Goal: Information Seeking & Learning: Find specific page/section

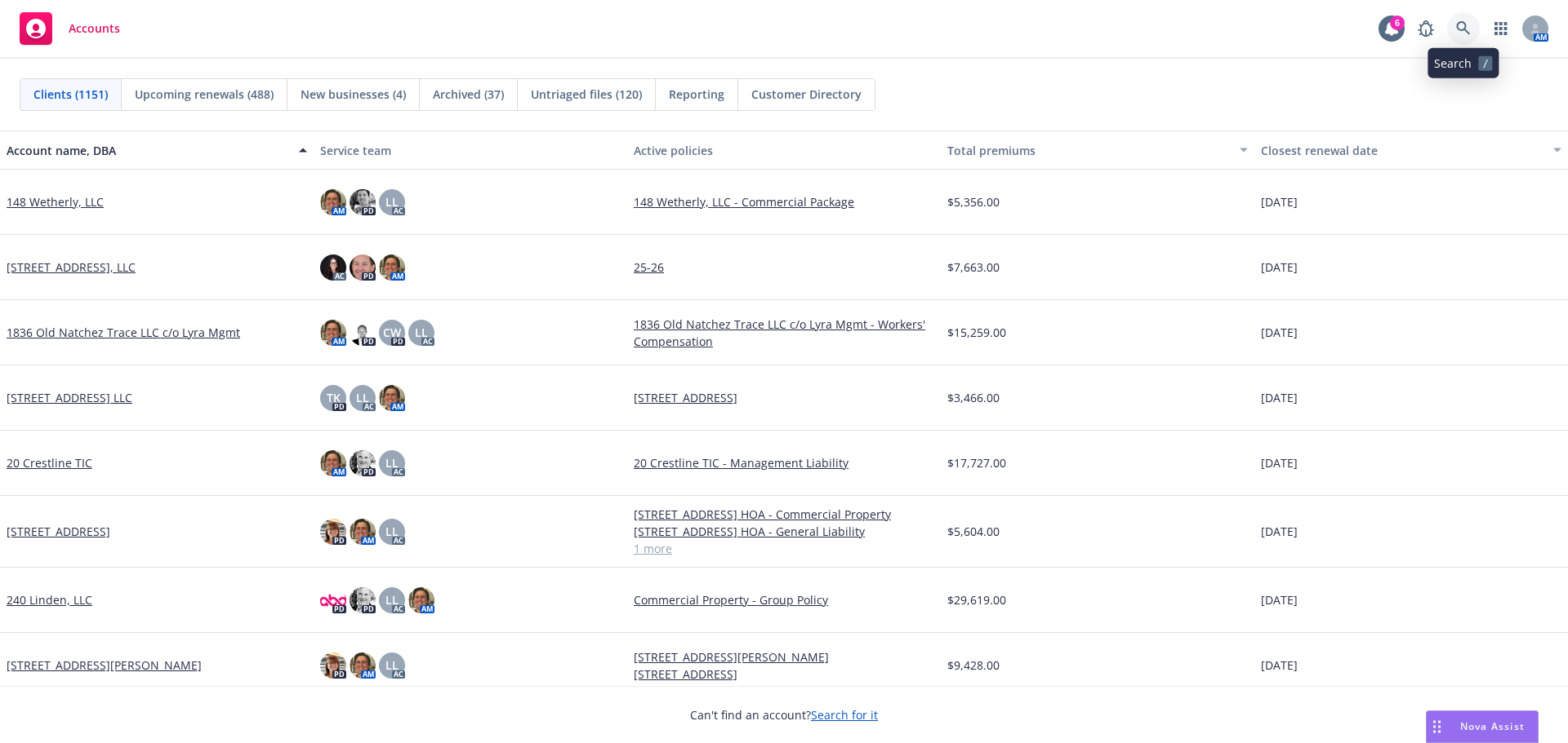
click at [1471, 26] on link at bounding box center [1462, 28] width 32 height 32
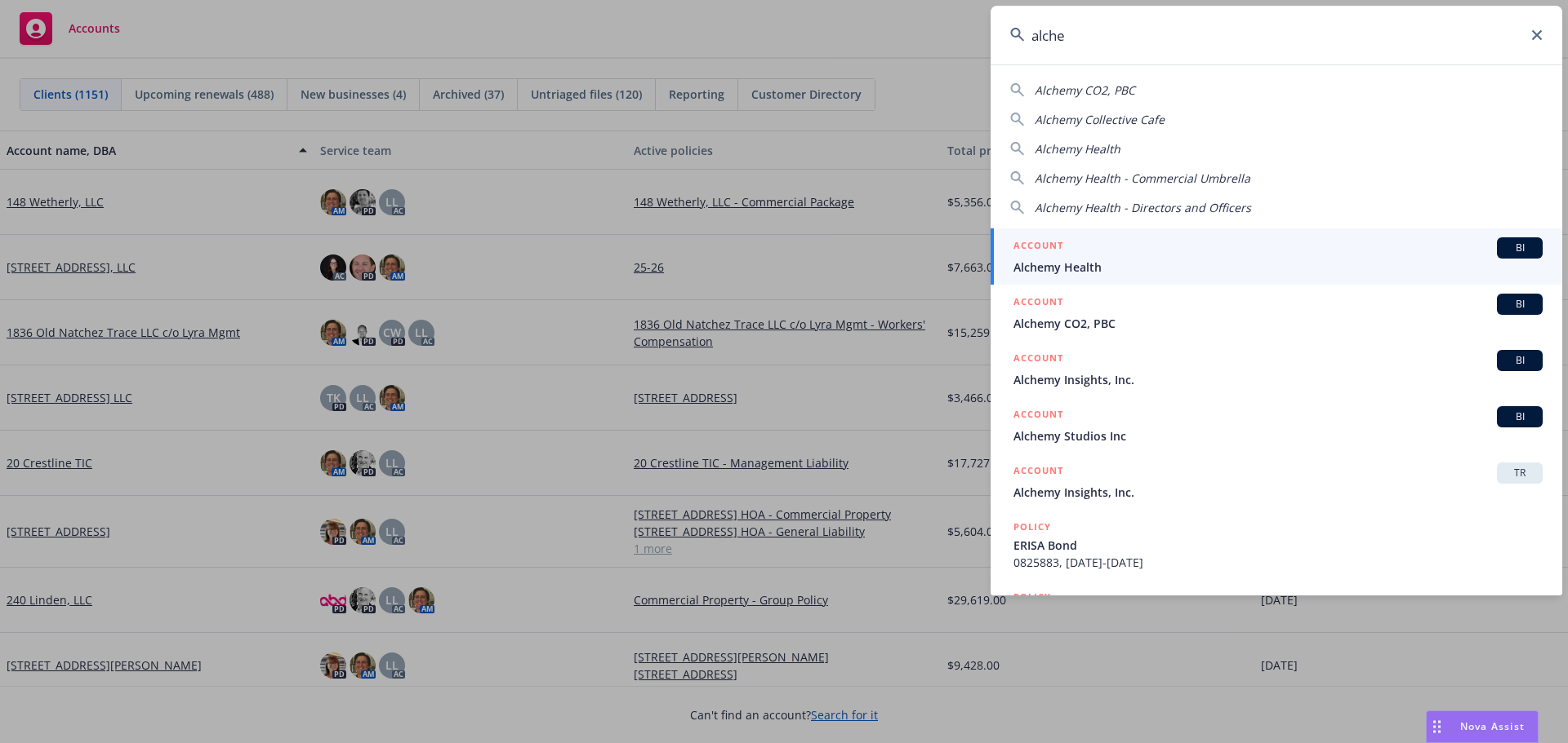
type input "alche"
click at [1122, 268] on span "Alchemy Health" at bounding box center [1278, 267] width 529 height 17
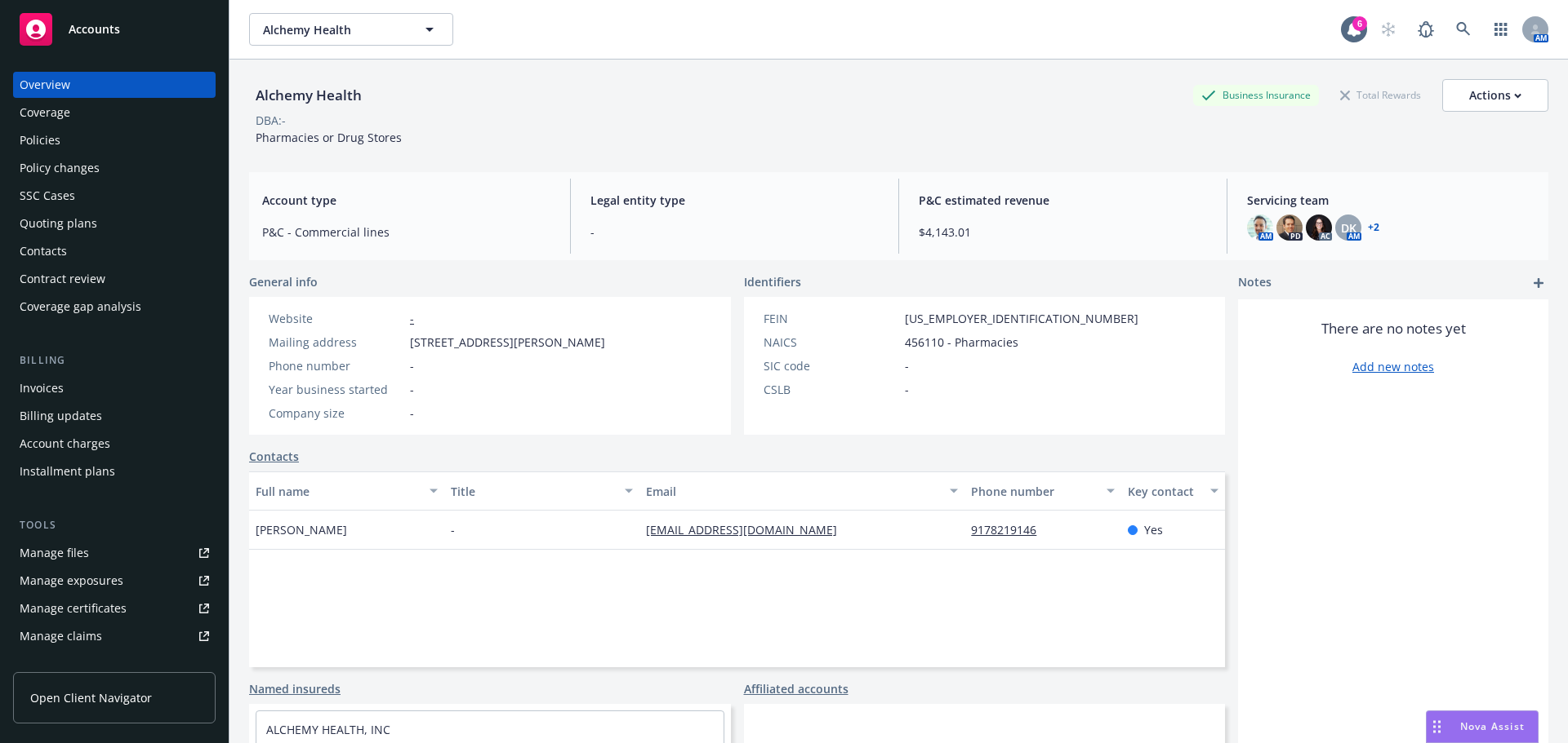
click at [81, 140] on div "Policies" at bounding box center [114, 141] width 189 height 26
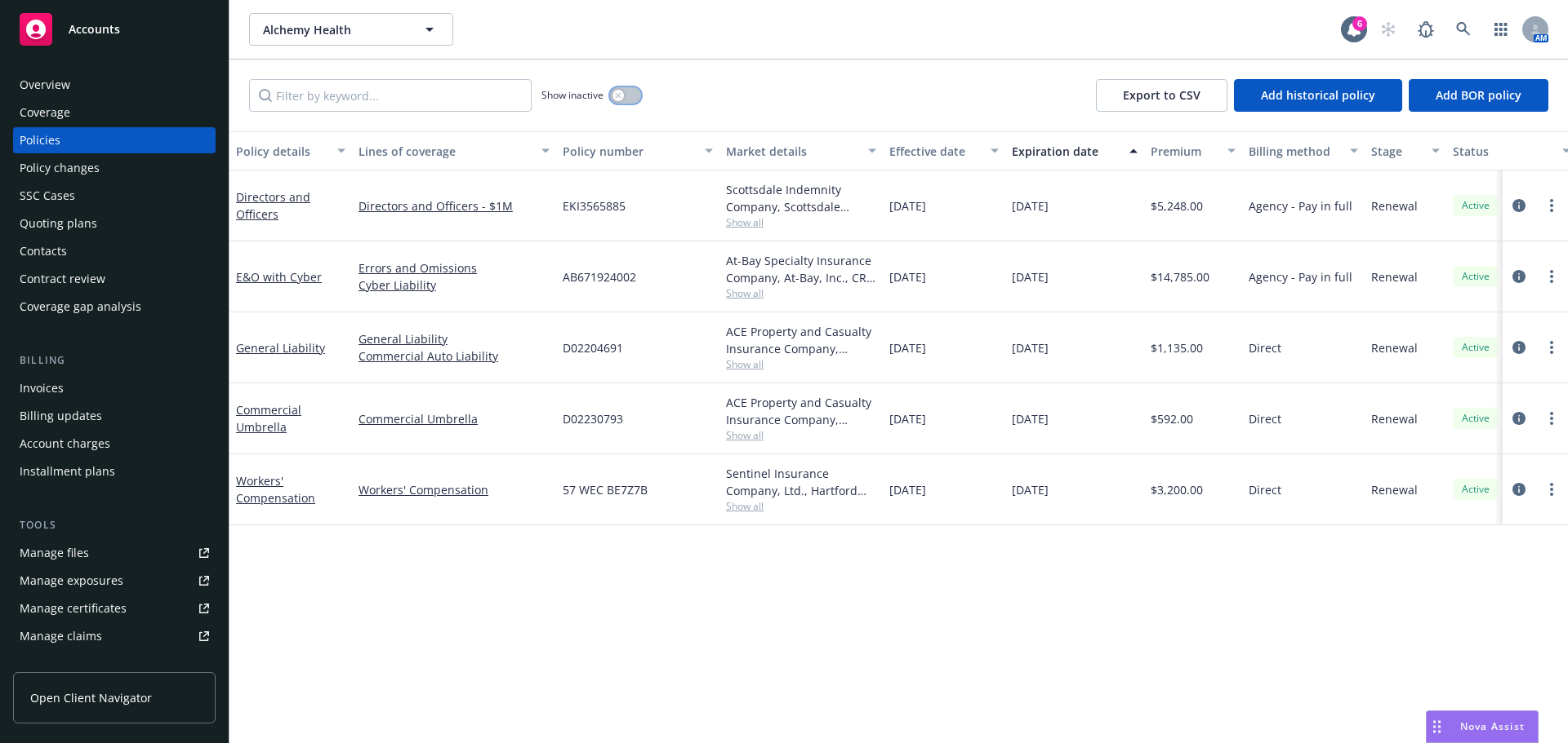
click at [624, 90] on button "button" at bounding box center [625, 96] width 31 height 17
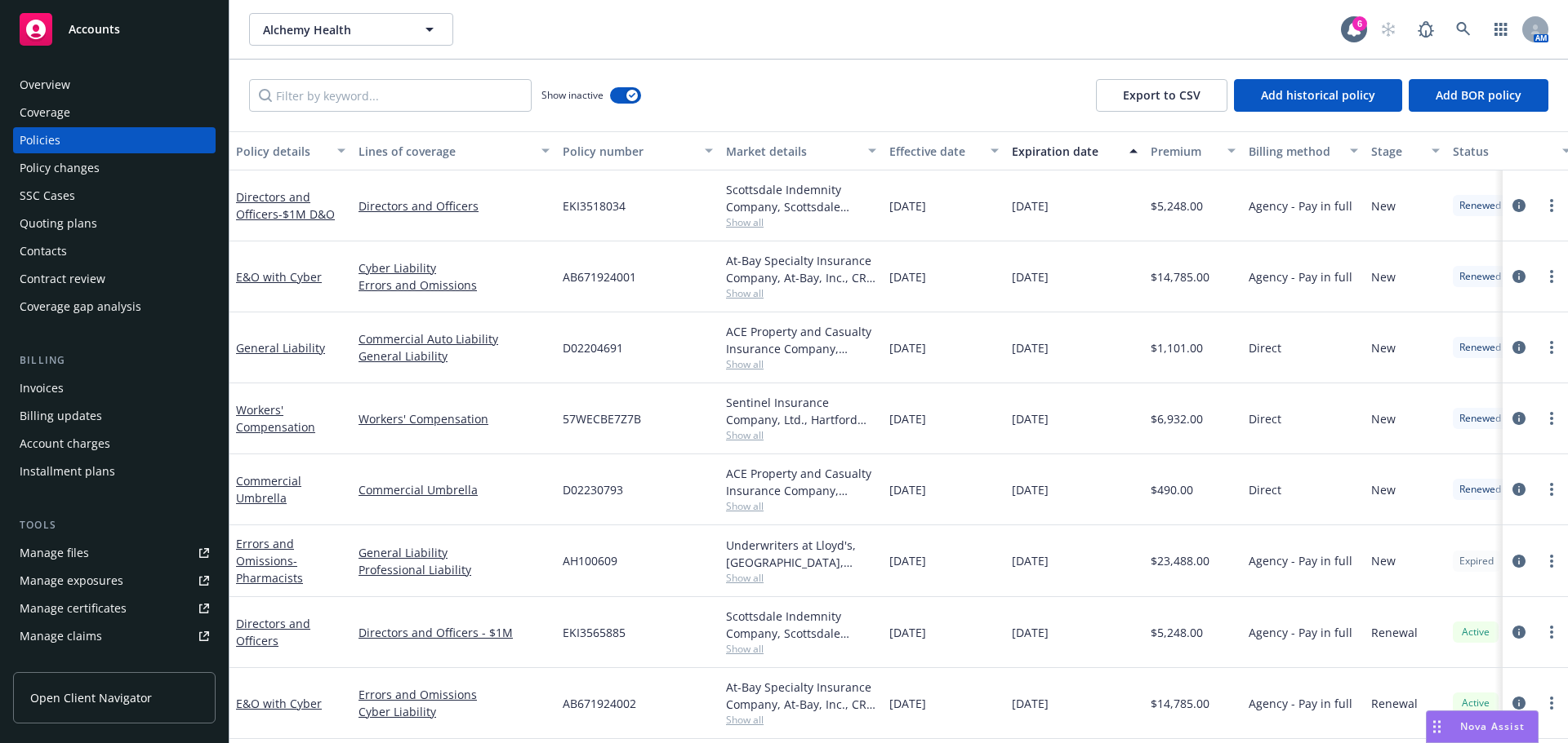
drag, startPoint x: 894, startPoint y: 203, endPoint x: 997, endPoint y: 203, distance: 103.0
click at [997, 203] on div "[DATE]" at bounding box center [944, 206] width 122 height 71
click at [1010, 212] on div "[DATE]" at bounding box center [1074, 206] width 139 height 71
click at [868, 212] on div "Directors and Officers - $1M D&O Directors and Officers EKI3518034 Scottsdale I…" at bounding box center [1016, 206] width 1575 height 71
drag, startPoint x: 961, startPoint y: 275, endPoint x: 911, endPoint y: 274, distance: 50.0
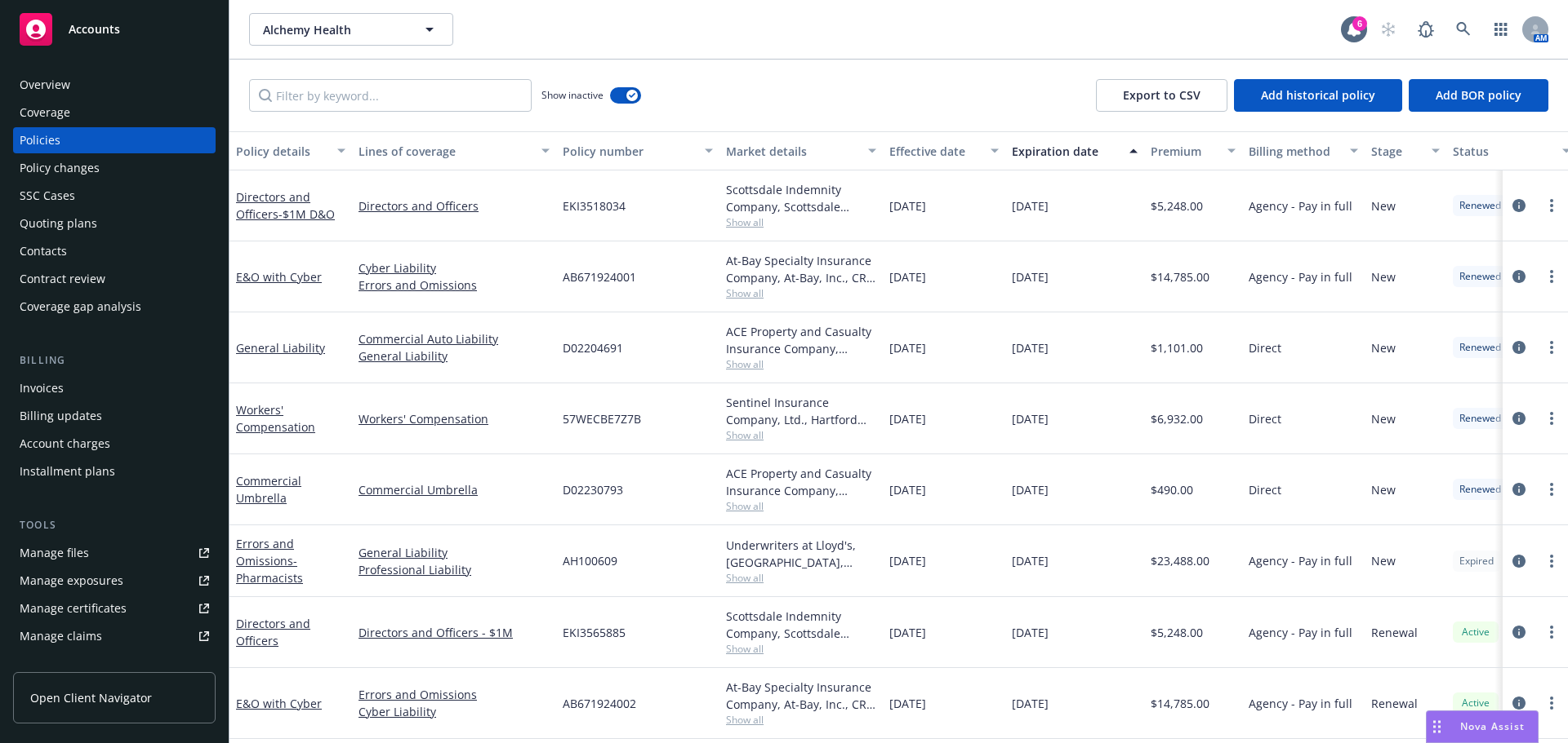
click at [875, 269] on div "E&O with Cyber Cyber Liability Errors and Omissions AB671924001 At-Bay Specialt…" at bounding box center [1016, 277] width 1575 height 71
drag, startPoint x: 983, startPoint y: 363, endPoint x: 867, endPoint y: 357, distance: 116.2
click at [867, 357] on div "General Liability Commercial Auto Liability General Liability D02204691 ACE Pro…" at bounding box center [1016, 348] width 1575 height 71
drag, startPoint x: 896, startPoint y: 425, endPoint x: 885, endPoint y: 425, distance: 11.0
click at [885, 425] on div "[DATE]" at bounding box center [944, 419] width 122 height 71
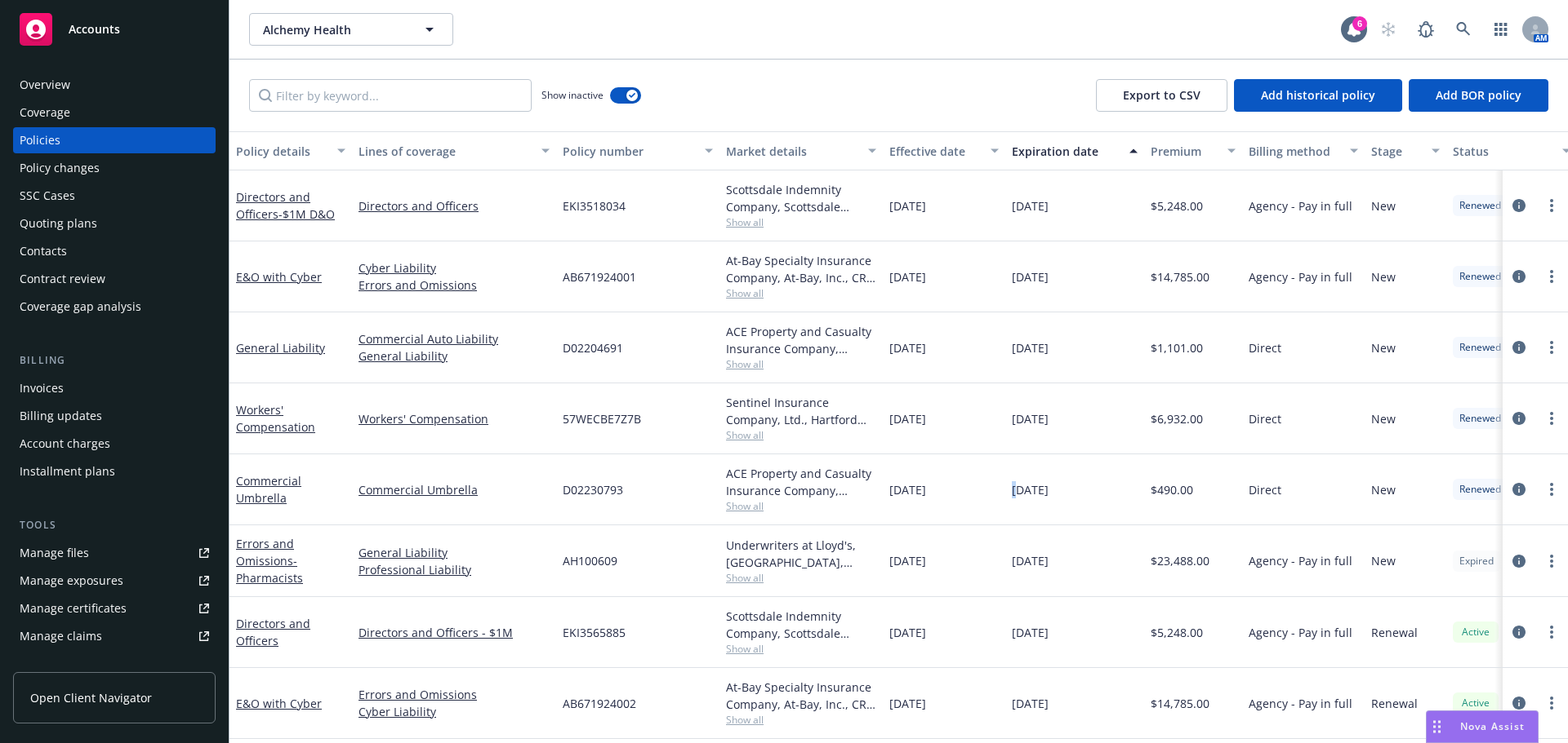
click at [1013, 502] on div "[DATE]" at bounding box center [1074, 490] width 139 height 71
click at [65, 243] on div "Contacts" at bounding box center [43, 251] width 47 height 26
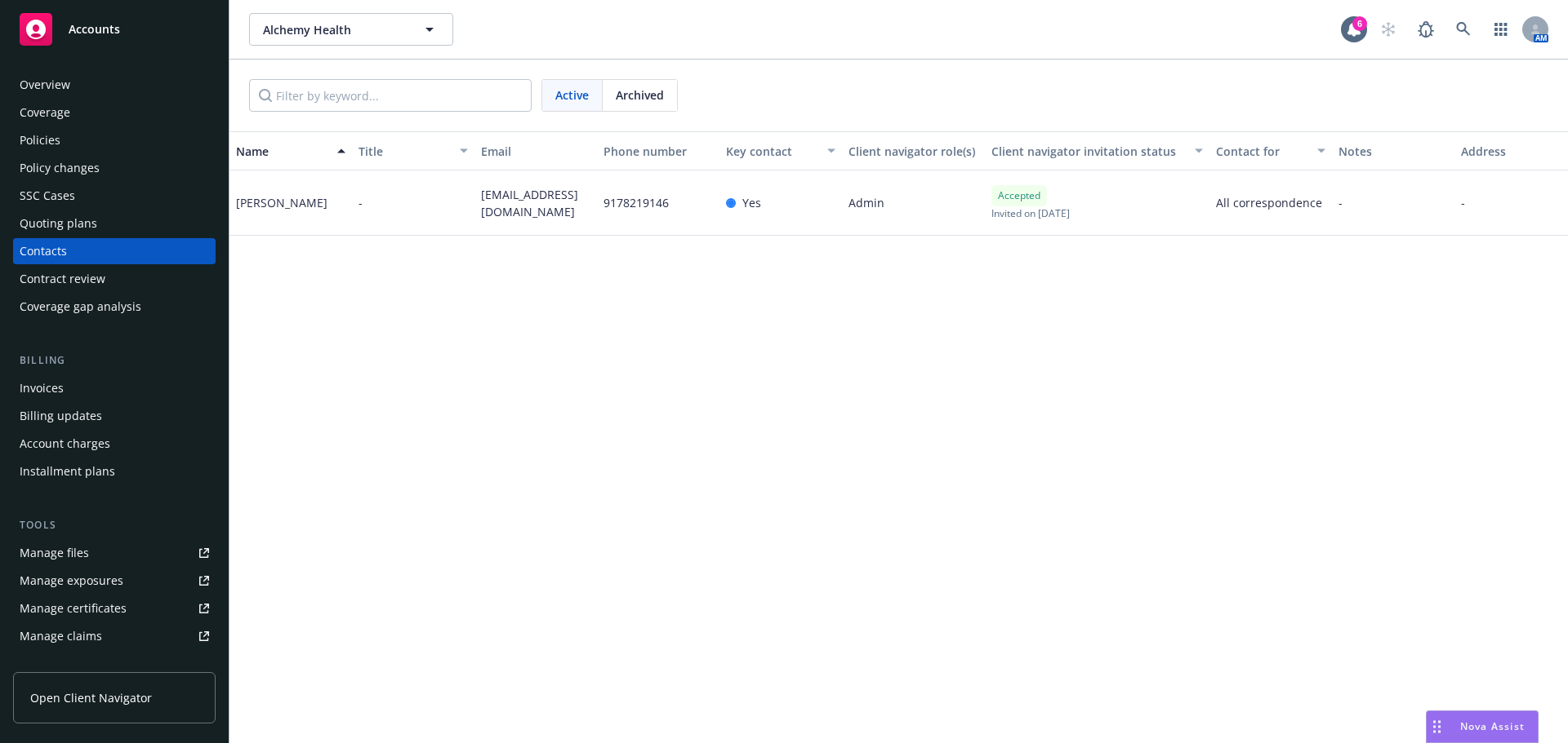
click at [80, 147] on div "Policies" at bounding box center [114, 141] width 189 height 26
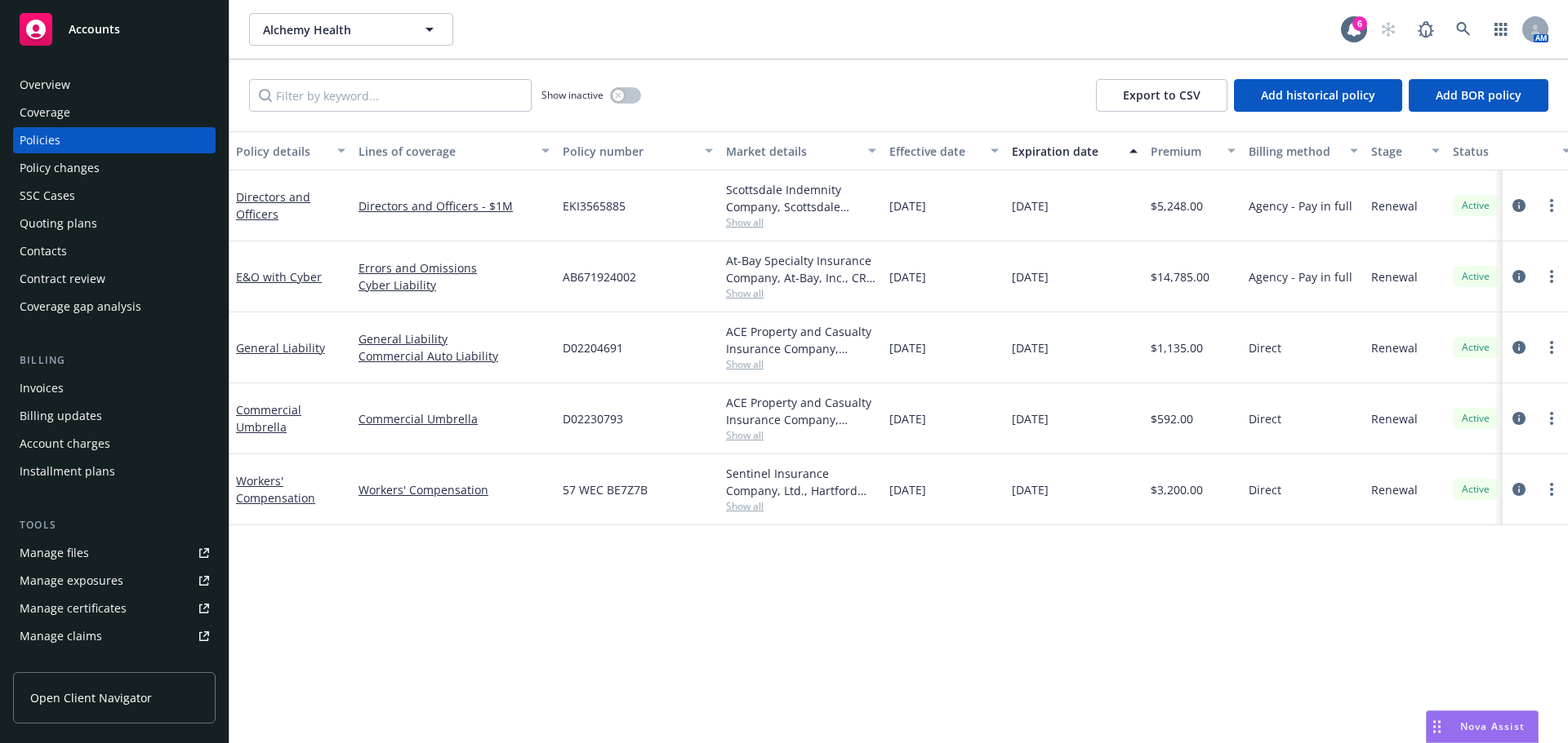
click at [89, 93] on div "Overview" at bounding box center [114, 85] width 189 height 26
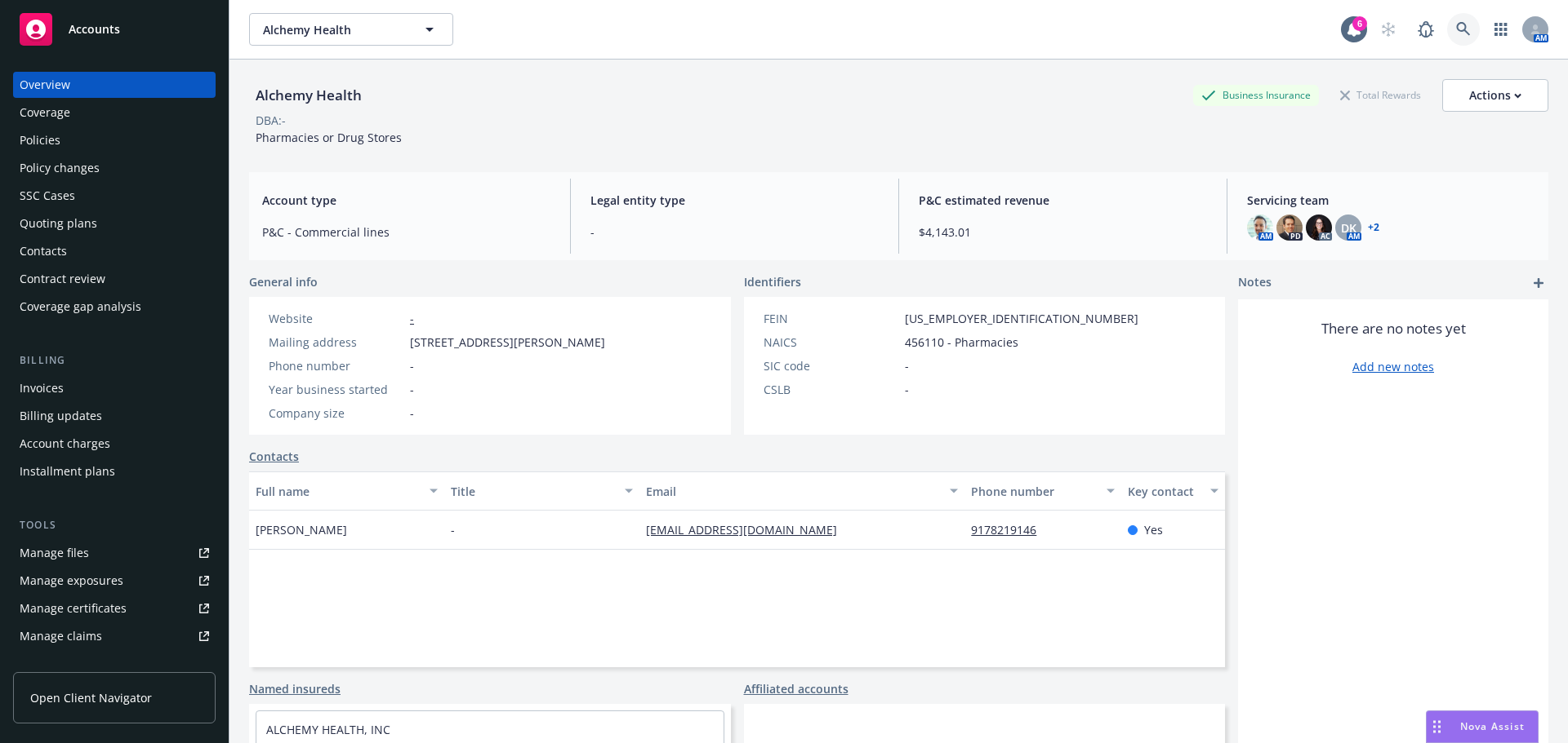
click at [1446, 25] on link at bounding box center [1462, 29] width 32 height 32
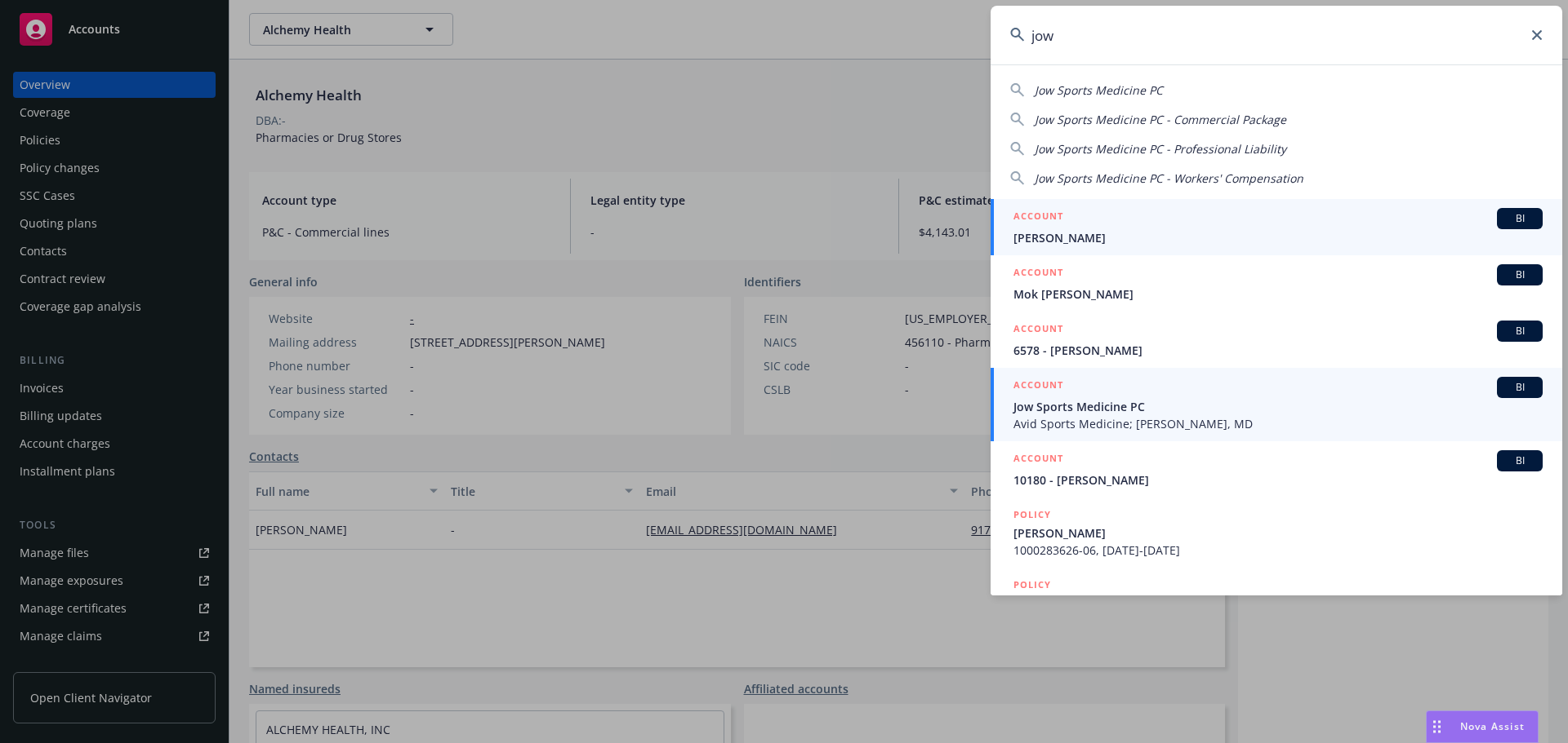
type input "jow"
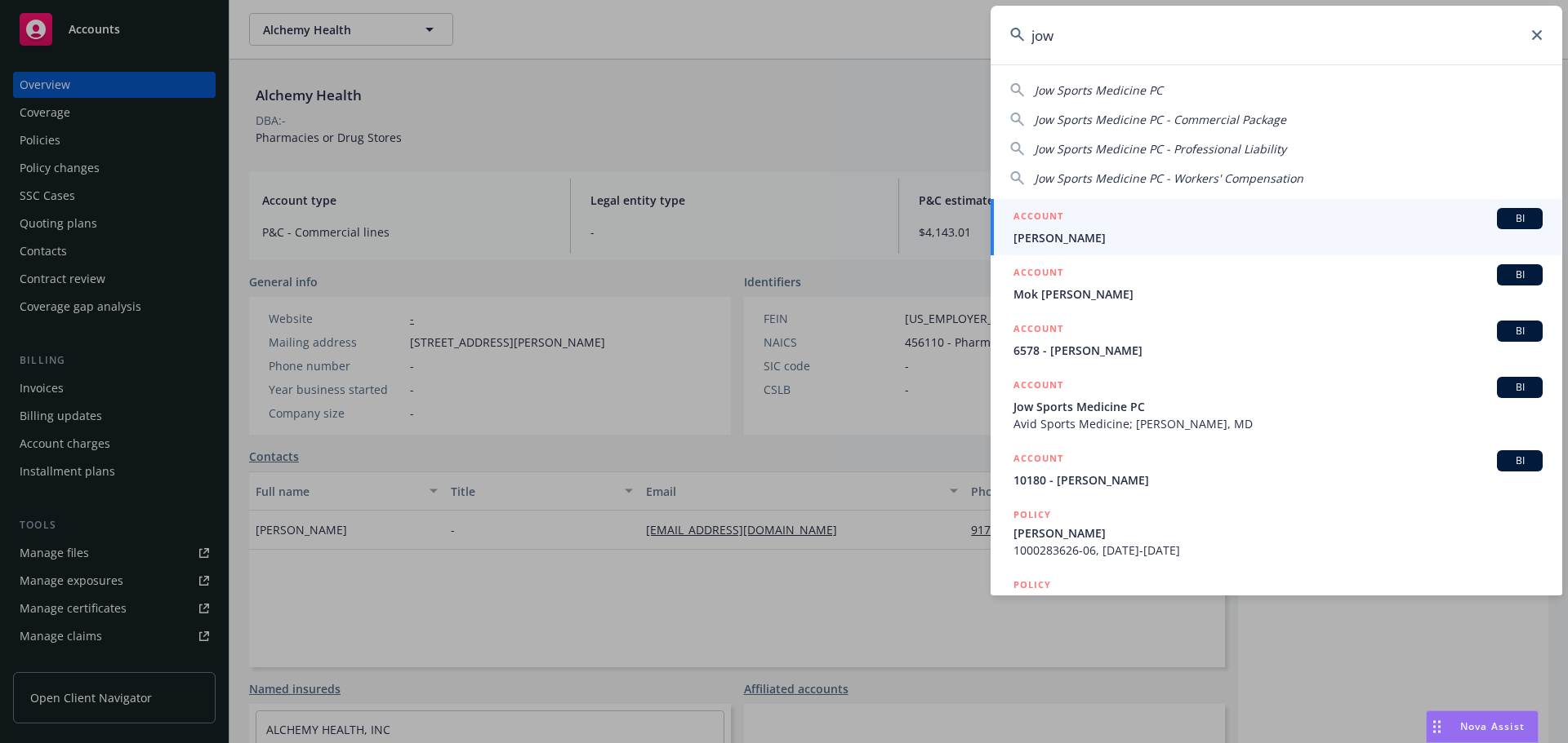
click at [1129, 421] on span "Avid Sports Medicine; [PERSON_NAME], MD" at bounding box center [1278, 424] width 529 height 17
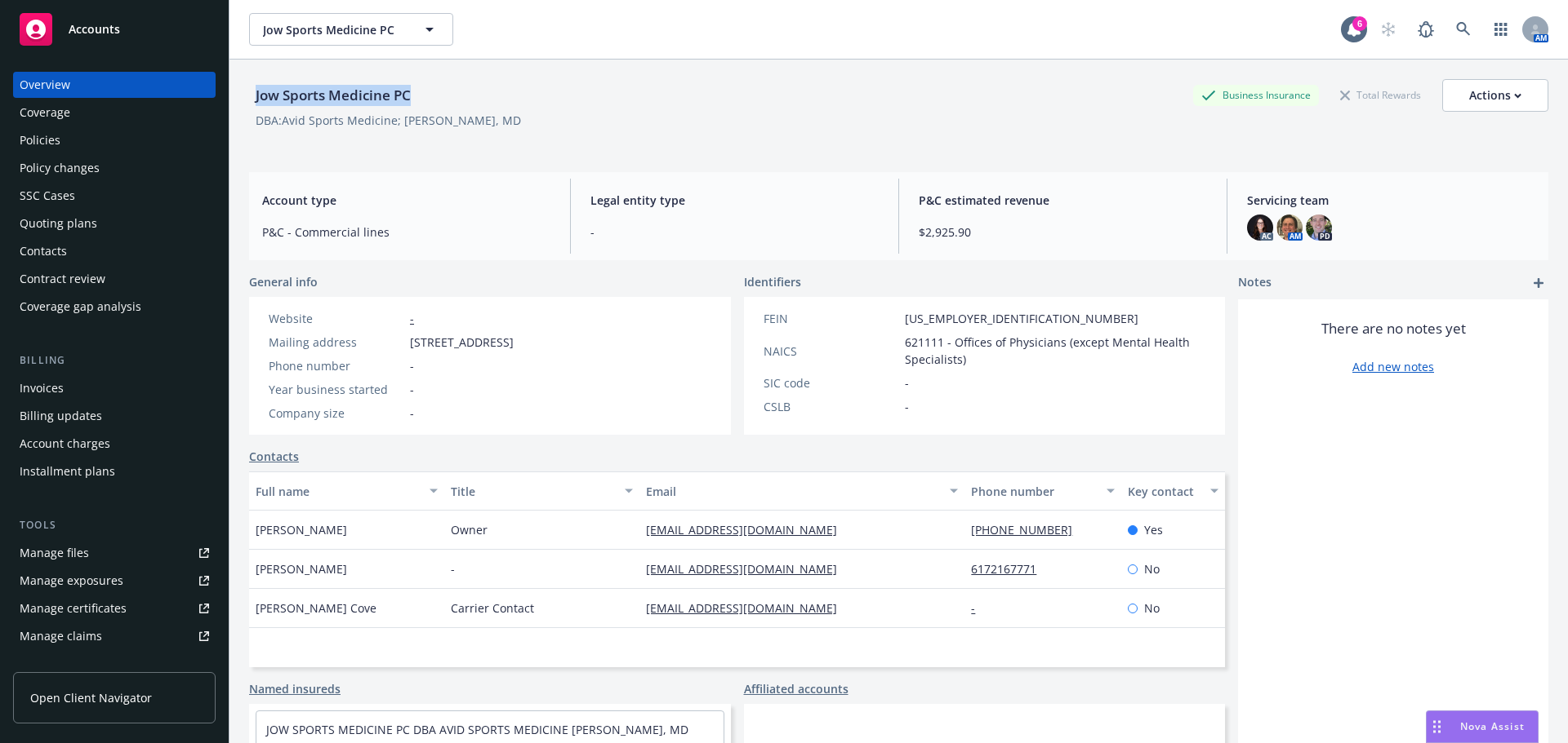
drag, startPoint x: 442, startPoint y: 99, endPoint x: 248, endPoint y: 105, distance: 194.1
click at [248, 105] on div "Jow Sports Medicine PC Business Insurance Total Rewards Actions DBA: Avid Sport…" at bounding box center [898, 431] width 1338 height 743
copy div "Jow Sports Medicine PC"
click at [1456, 28] on icon at bounding box center [1463, 30] width 15 height 15
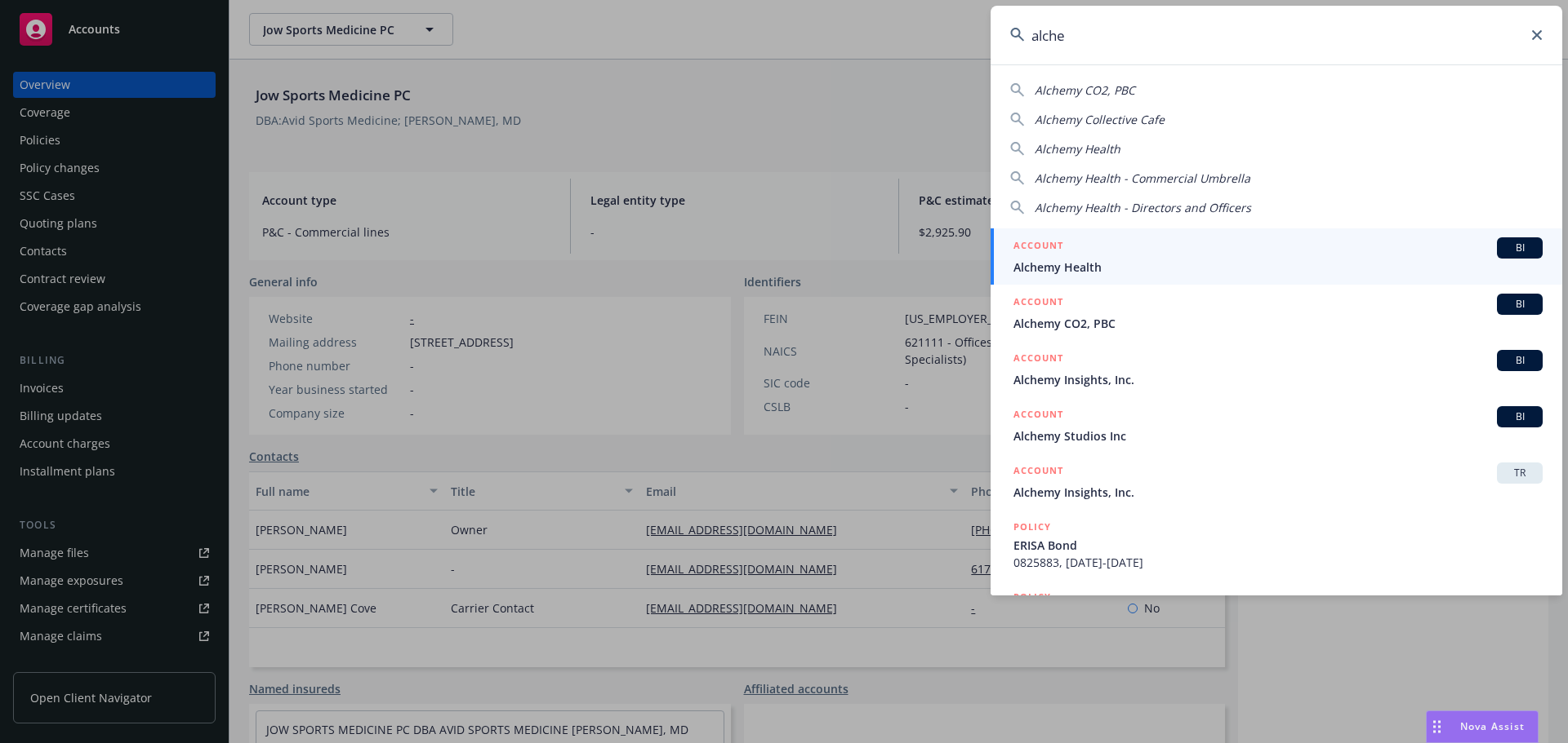
type input "alche"
click at [1111, 269] on span "Alchemy Health" at bounding box center [1278, 267] width 529 height 17
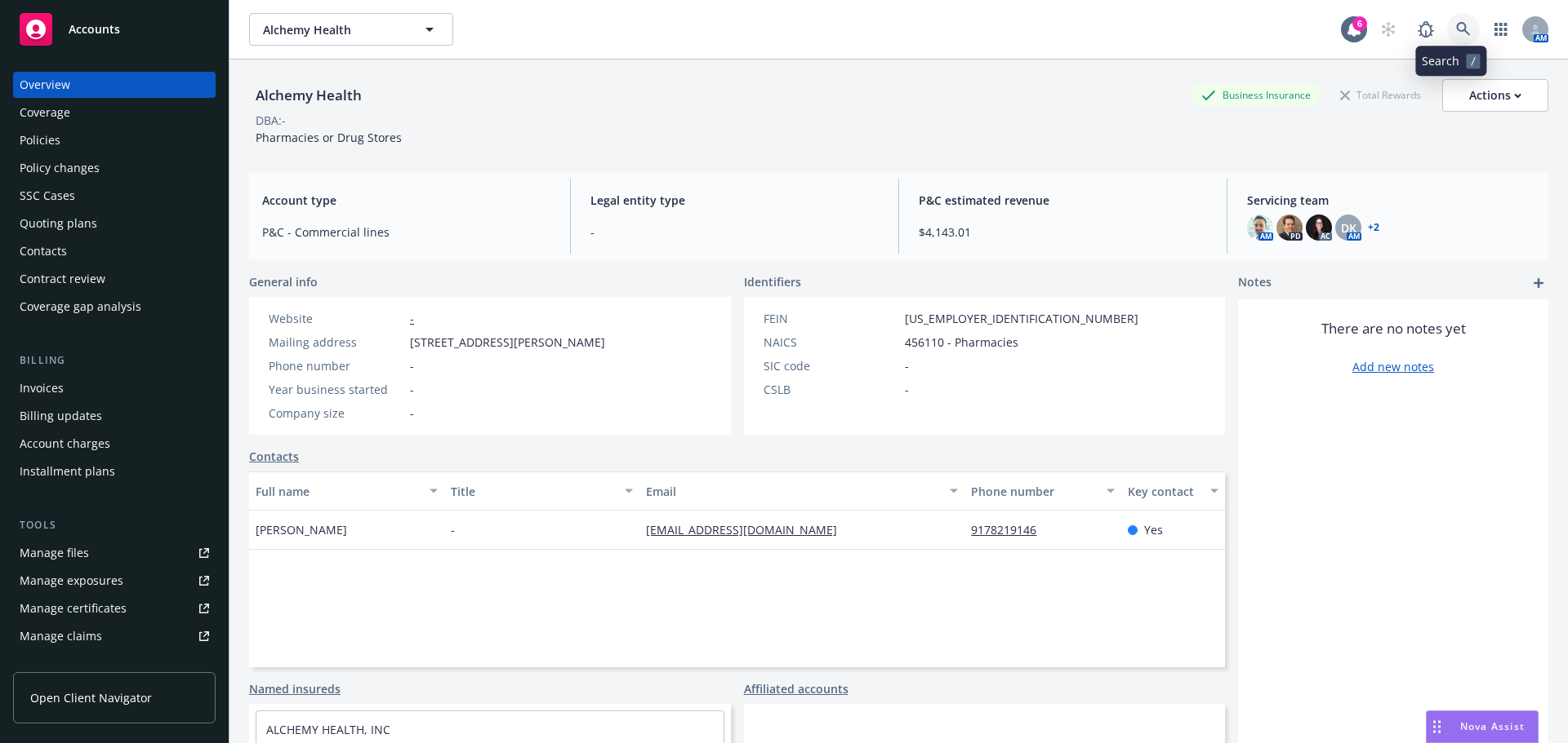
click at [1456, 32] on icon at bounding box center [1463, 30] width 15 height 15
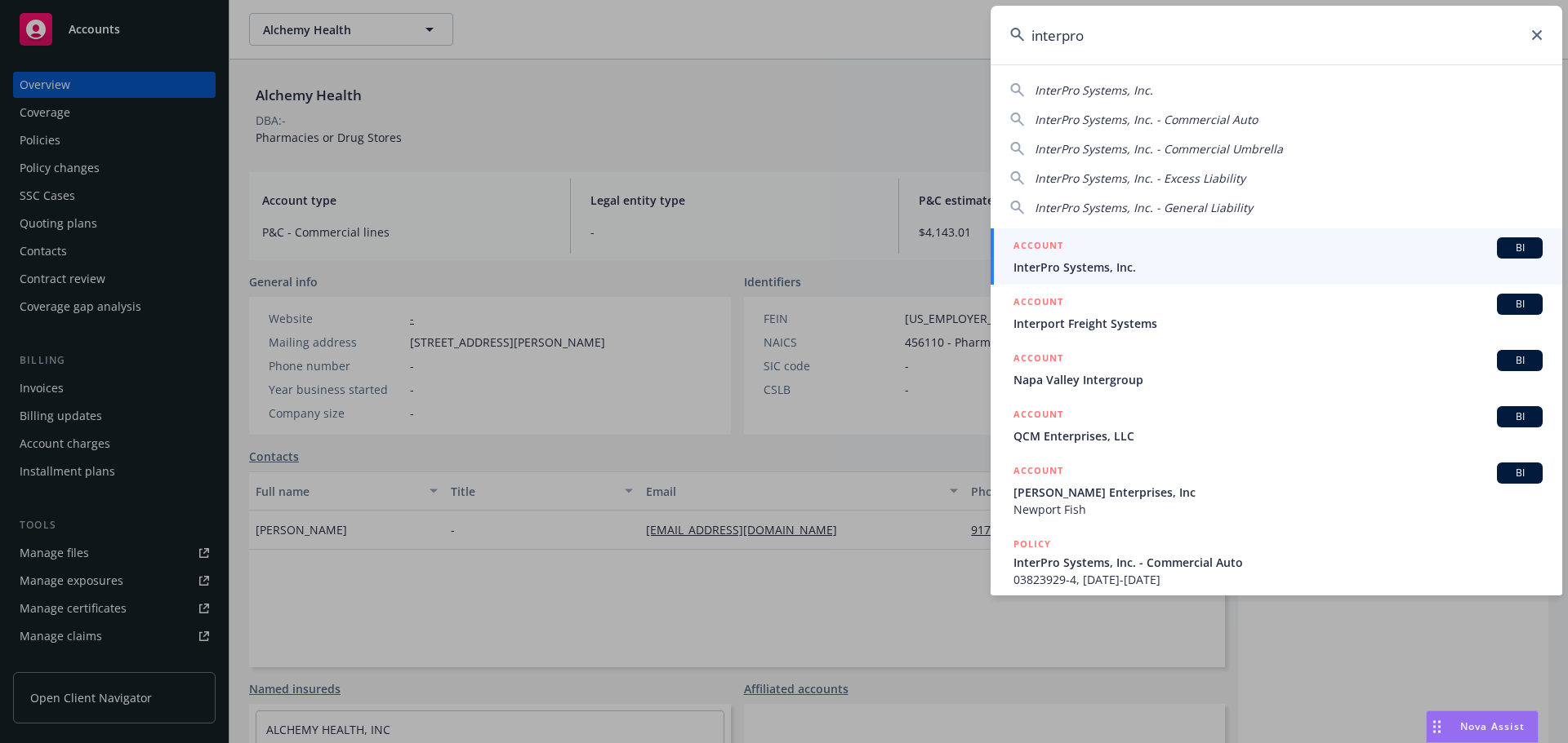
type input "interpro"
click at [1095, 268] on span "InterPro Systems, Inc." at bounding box center [1278, 267] width 529 height 17
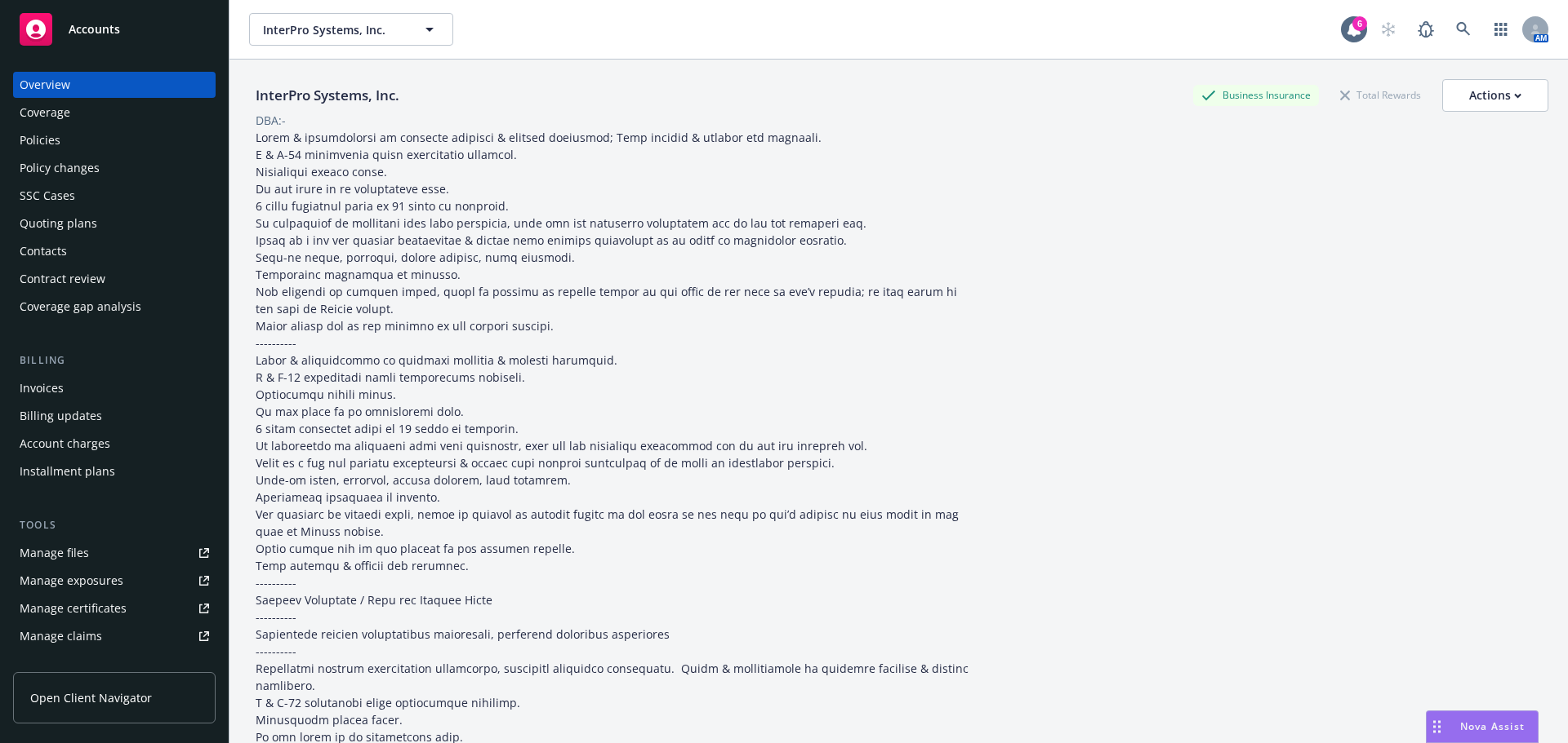
click at [40, 137] on div "Policies" at bounding box center [40, 141] width 41 height 26
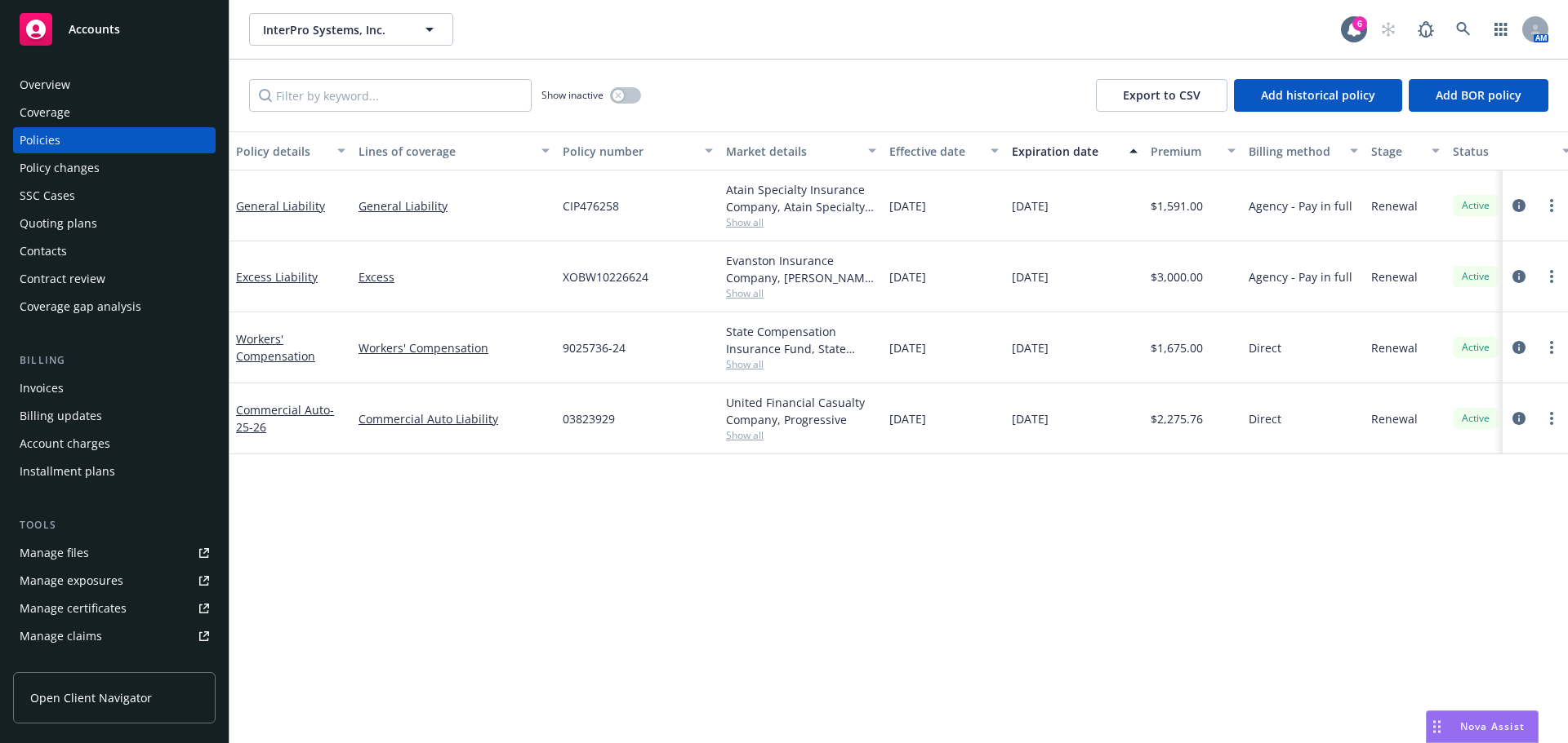
click at [91, 172] on div "Policy changes" at bounding box center [60, 169] width 80 height 26
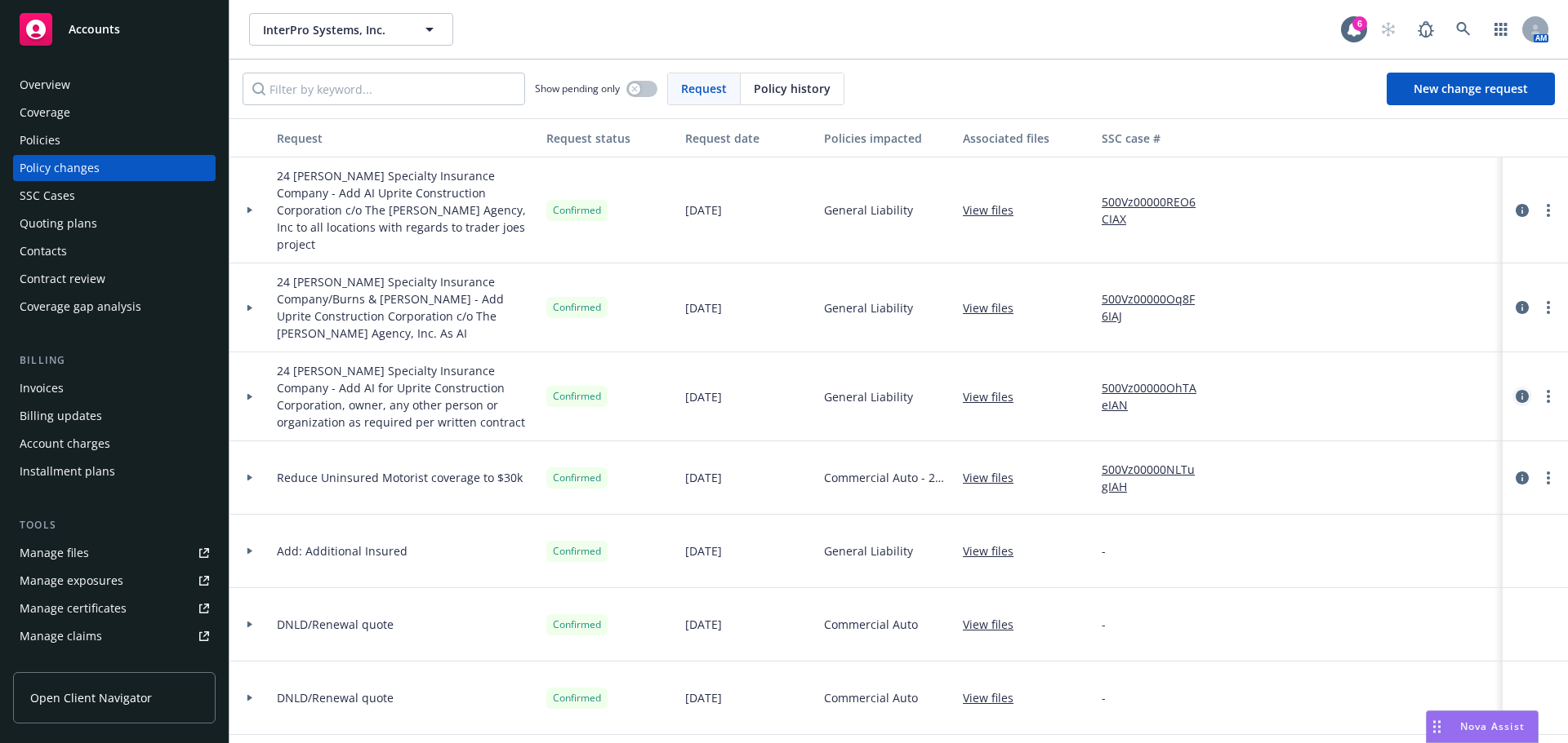
click at [1515, 390] on icon "circleInformation" at bounding box center [1522, 397] width 13 height 13
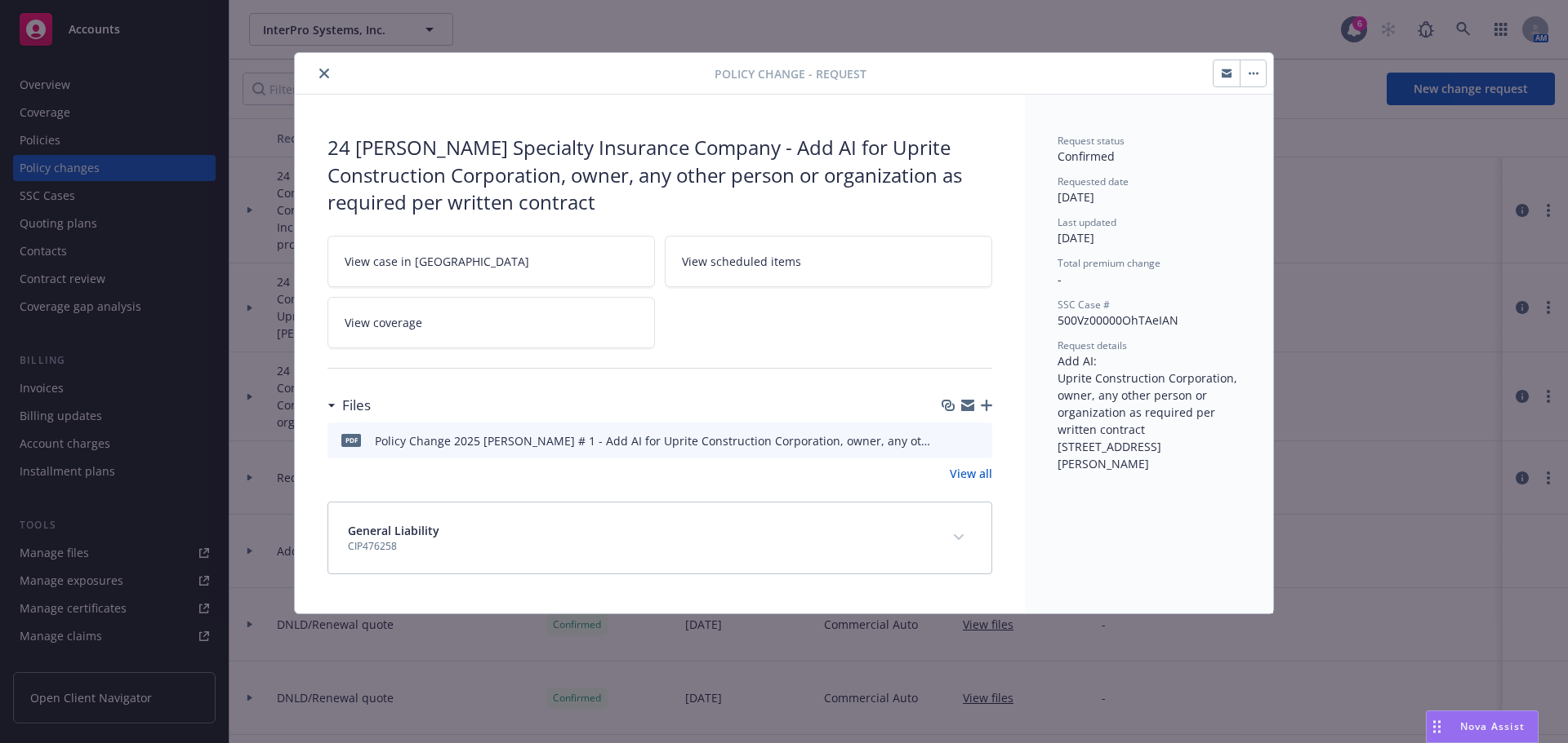
click at [948, 436] on icon "download file" at bounding box center [949, 440] width 13 height 13
click at [325, 72] on icon "close" at bounding box center [324, 74] width 10 height 10
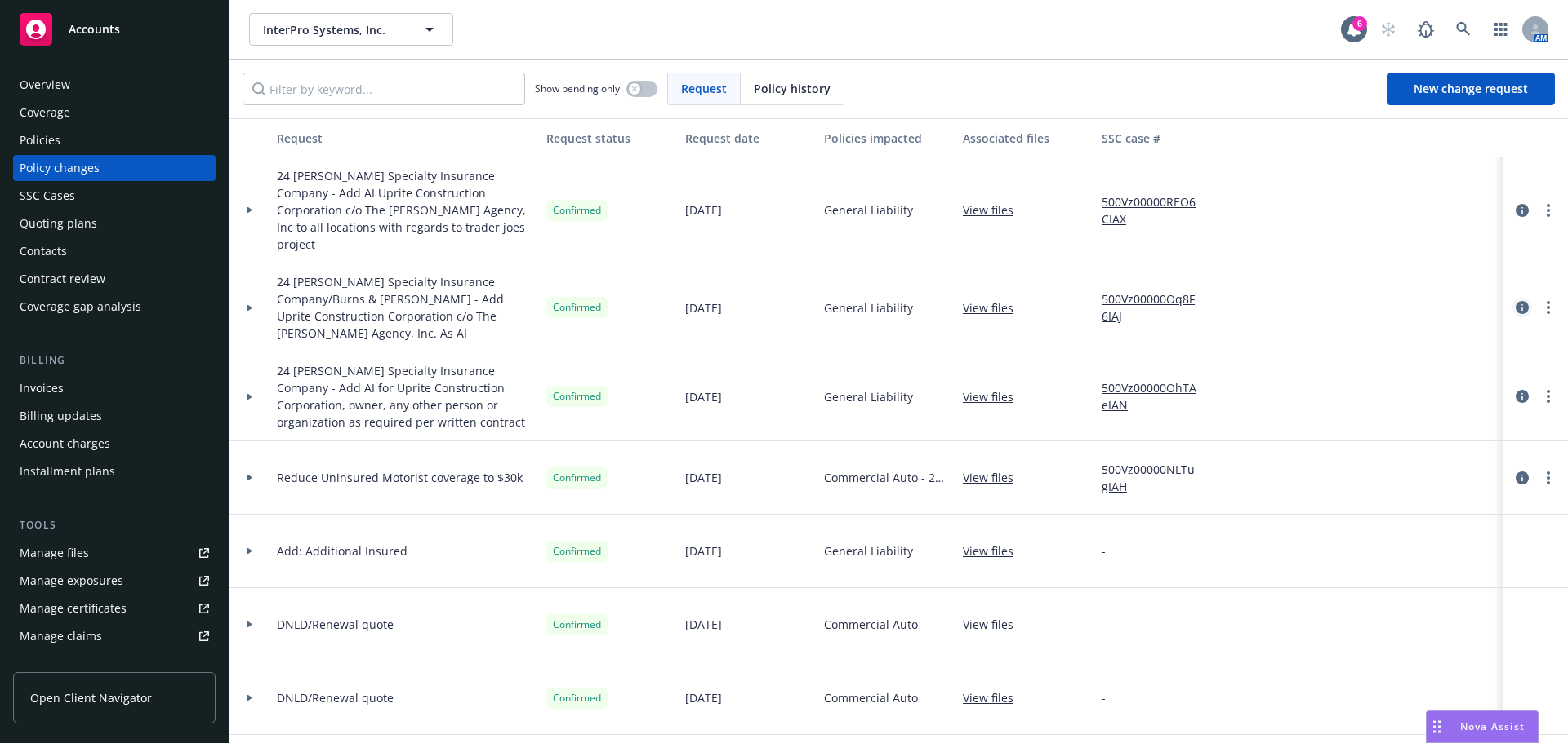
click at [1515, 301] on icon "circleInformation" at bounding box center [1522, 307] width 13 height 13
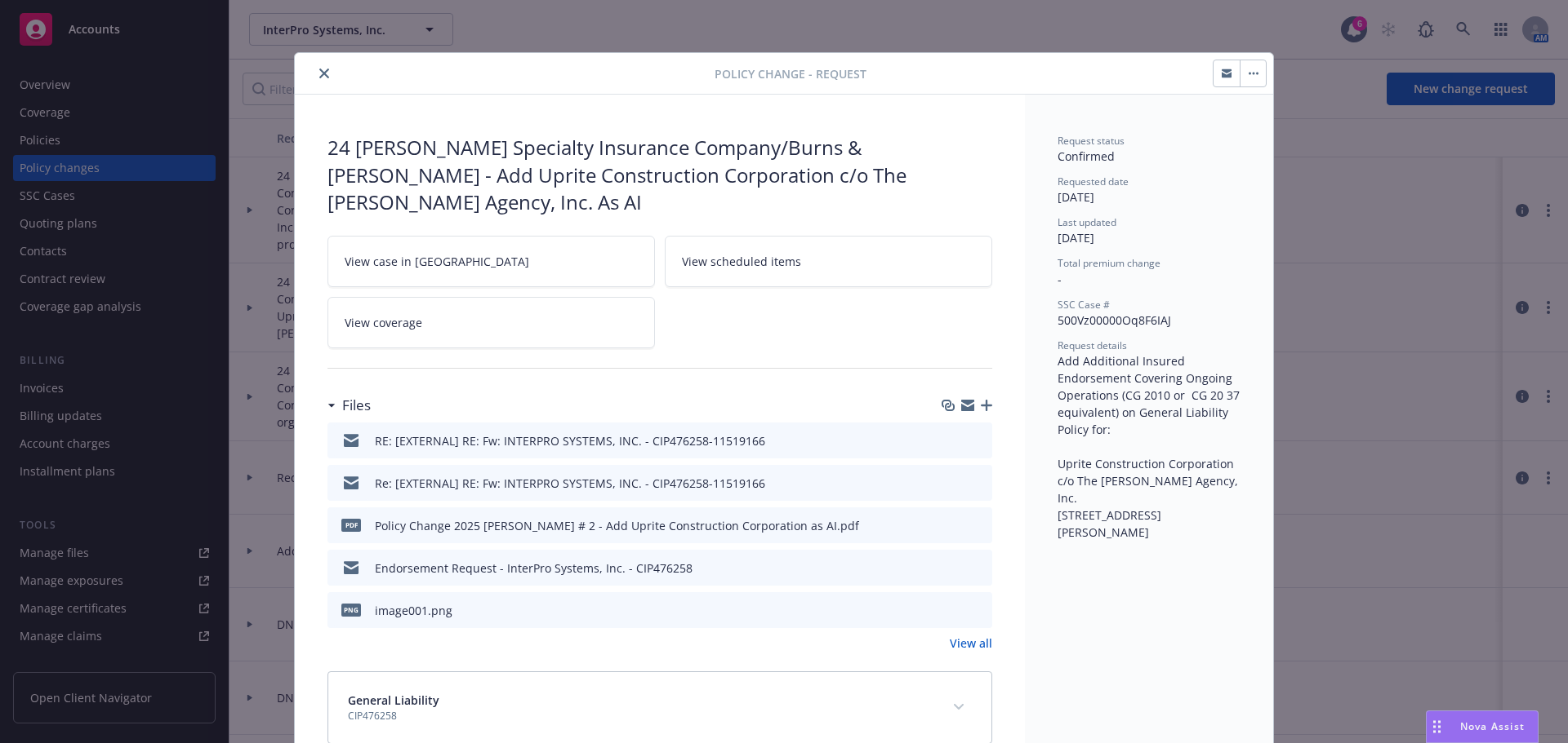
click at [970, 519] on icon "preview file" at bounding box center [977, 525] width 15 height 12
click at [976, 477] on icon "preview file" at bounding box center [977, 483] width 15 height 12
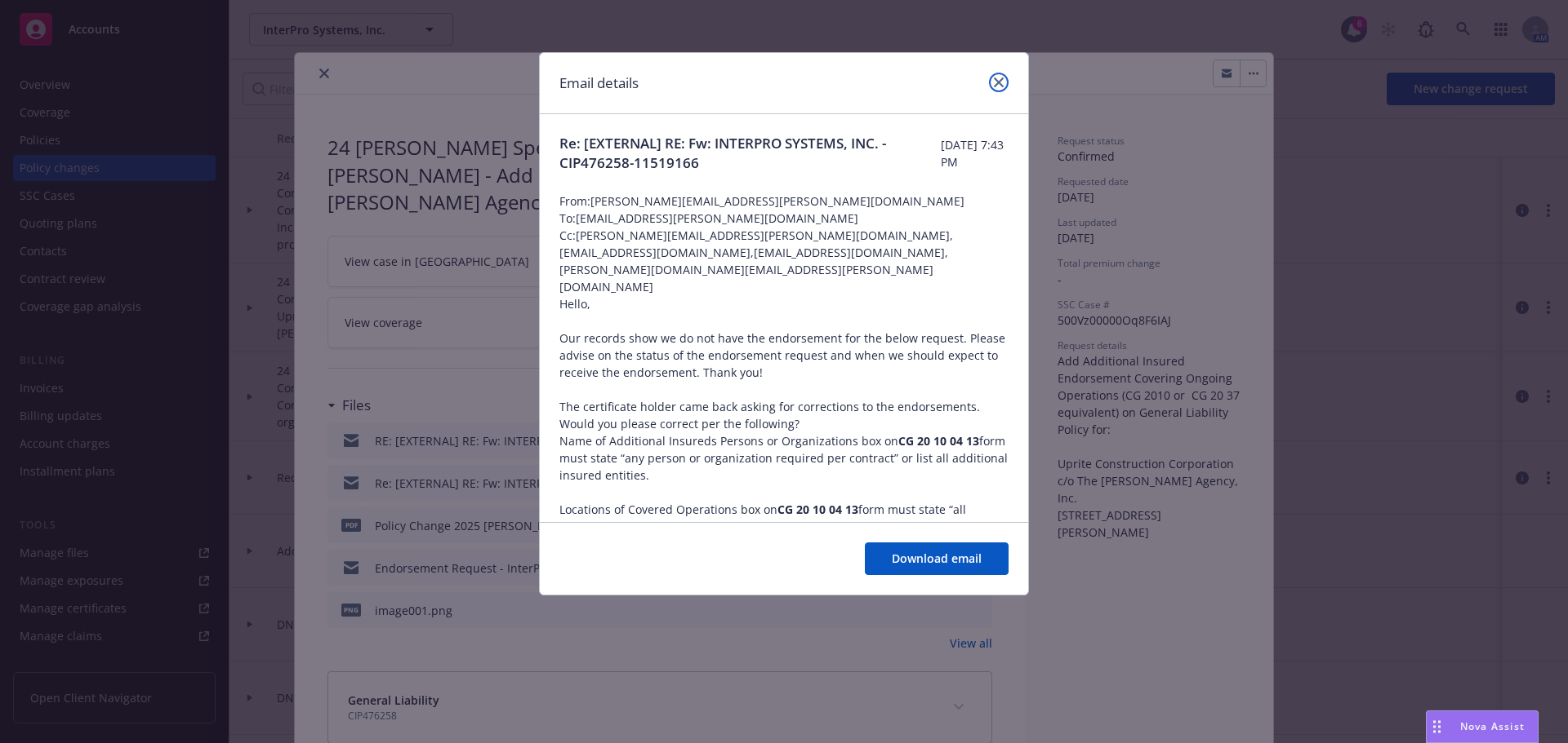
drag, startPoint x: 995, startPoint y: 88, endPoint x: 624, endPoint y: 122, distance: 372.6
click at [996, 86] on link "close" at bounding box center [999, 83] width 20 height 20
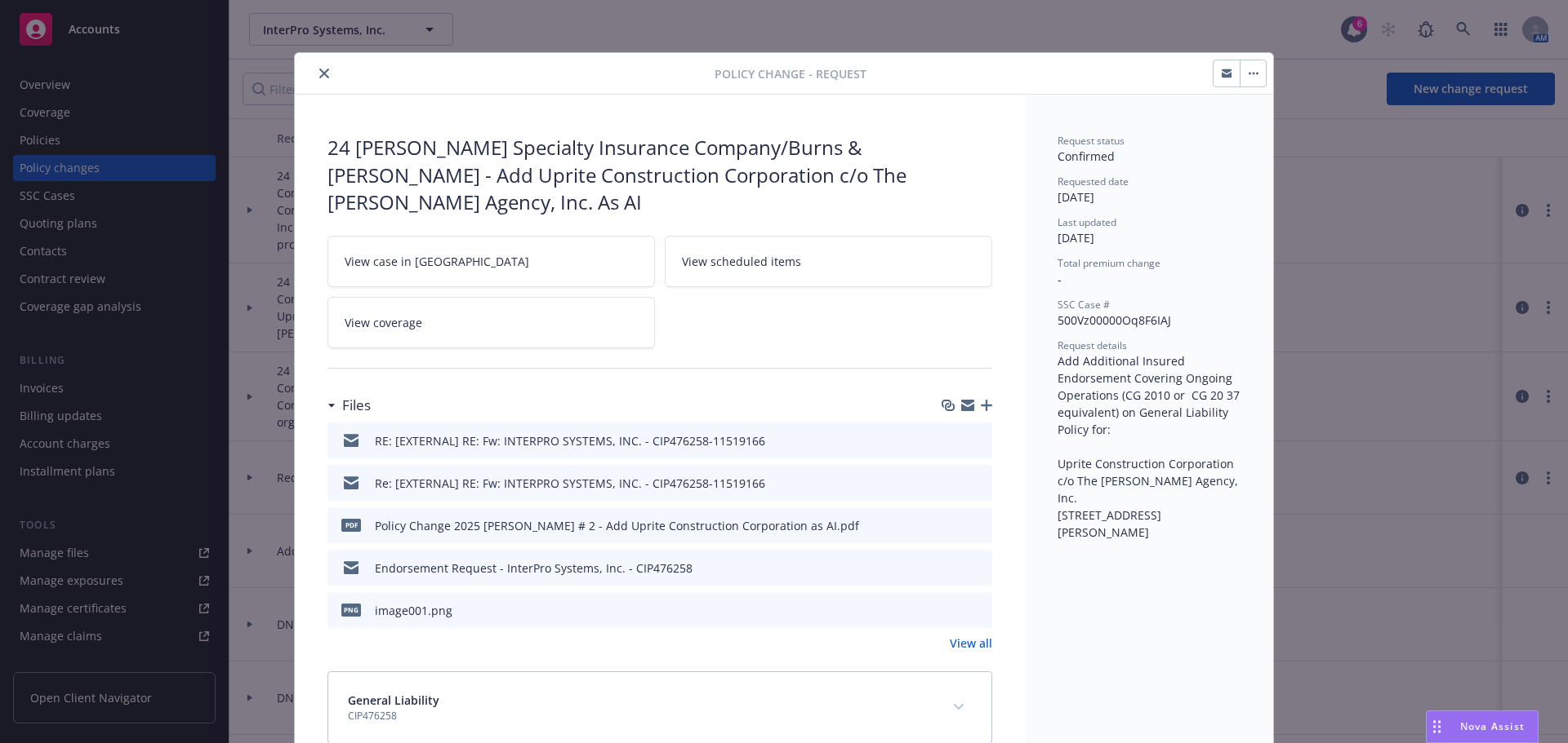
click at [320, 76] on icon "close" at bounding box center [324, 74] width 10 height 10
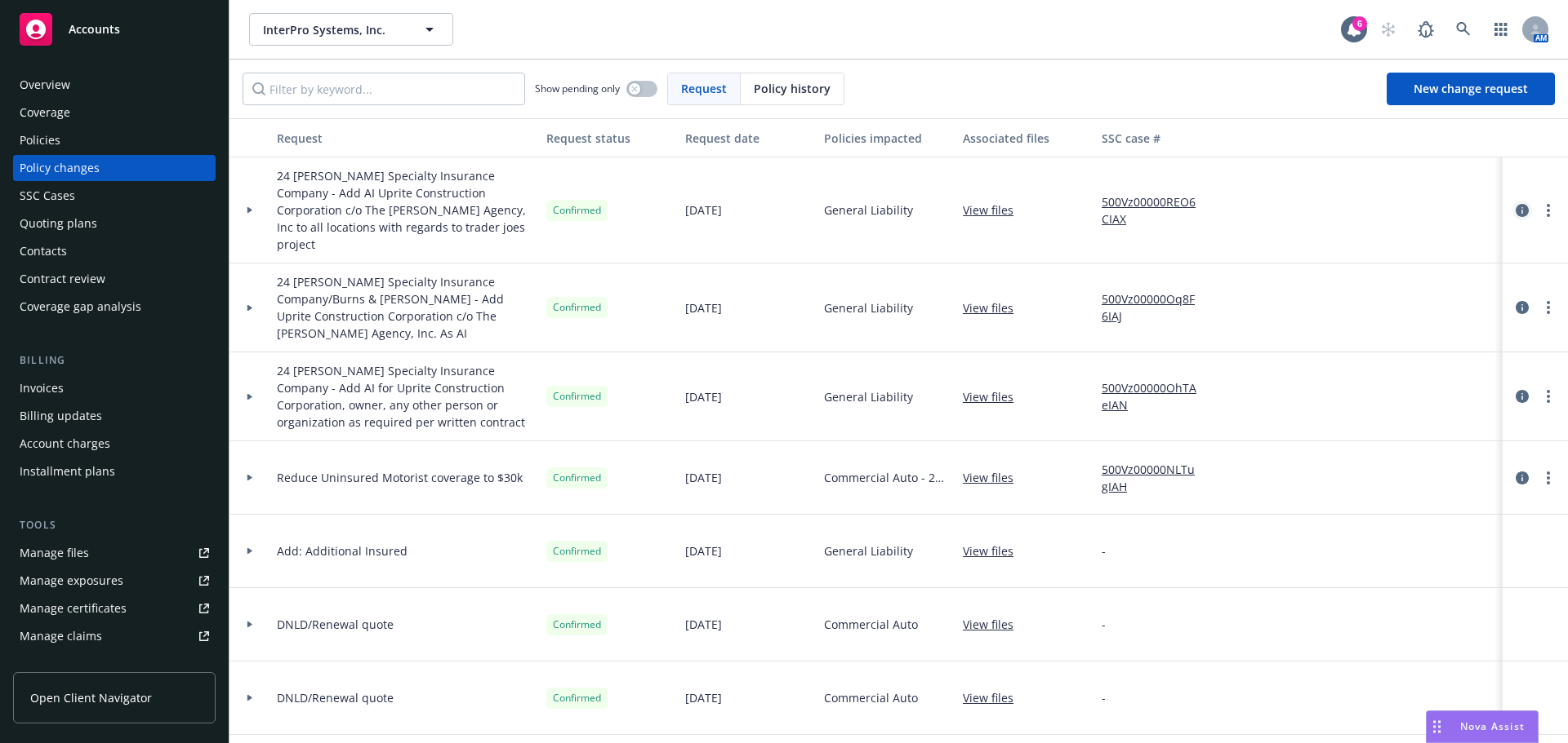
click at [1515, 204] on icon "circleInformation" at bounding box center [1522, 211] width 13 height 13
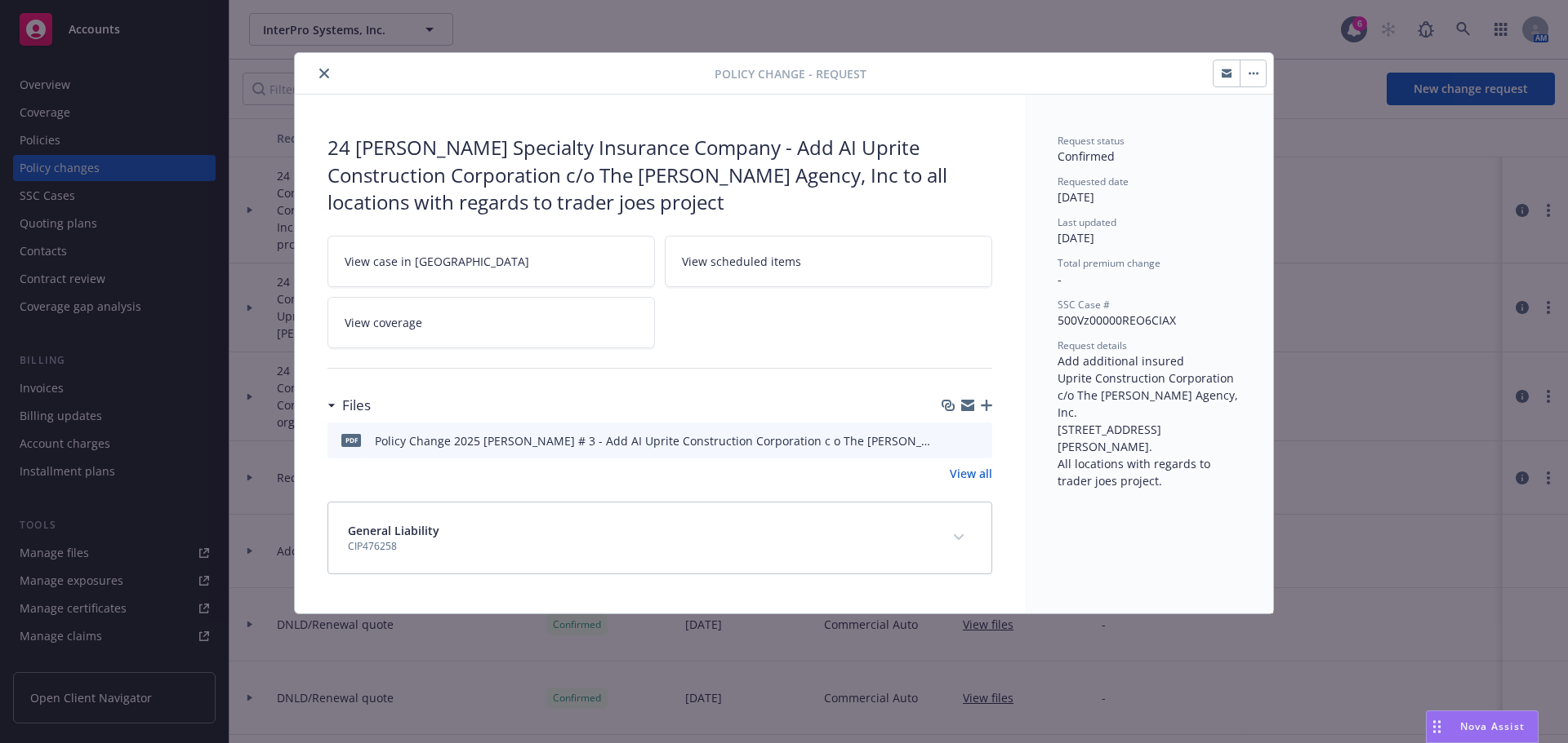
click at [973, 438] on icon "preview file" at bounding box center [977, 440] width 15 height 12
click at [325, 73] on icon "close" at bounding box center [324, 74] width 10 height 10
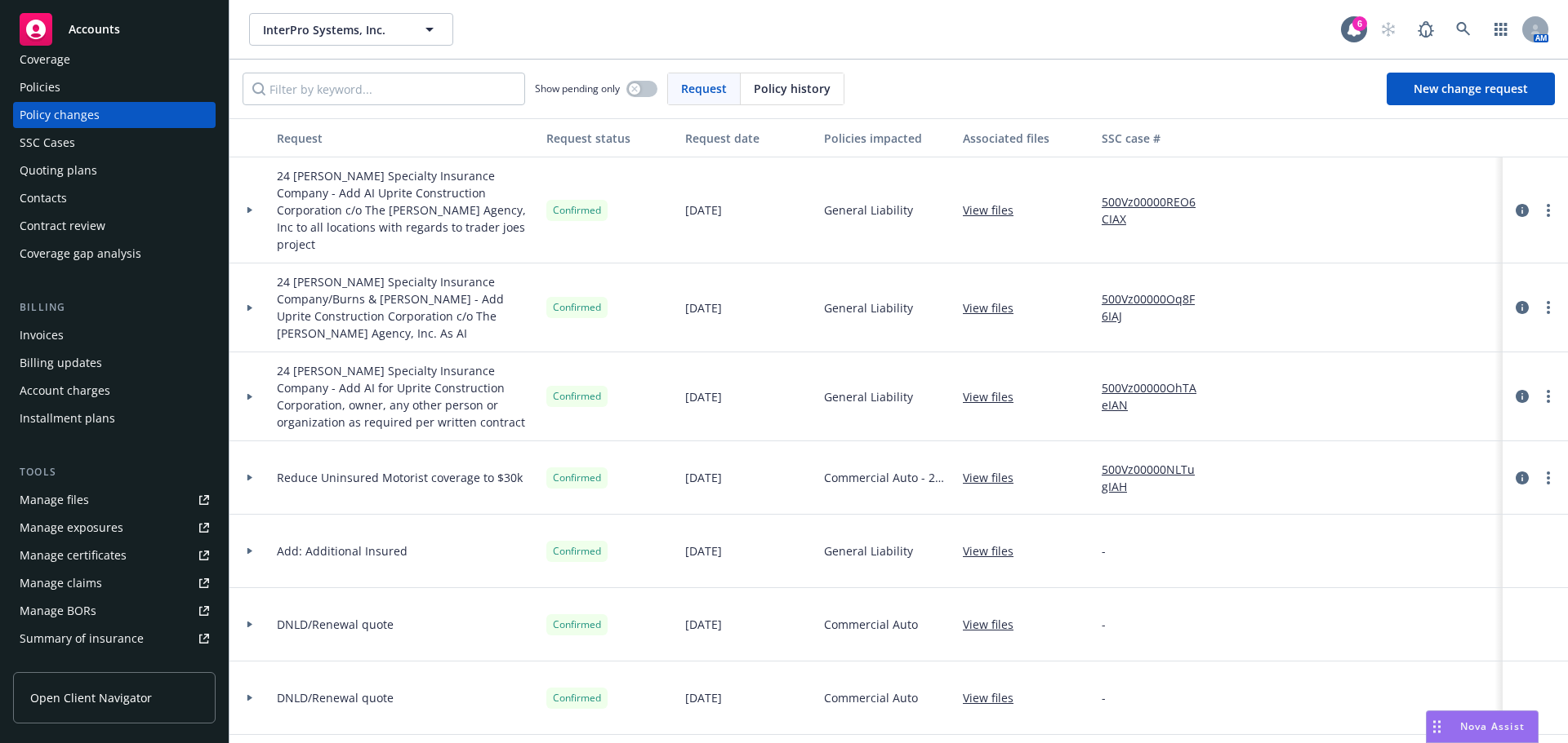
scroll to position [82, 0]
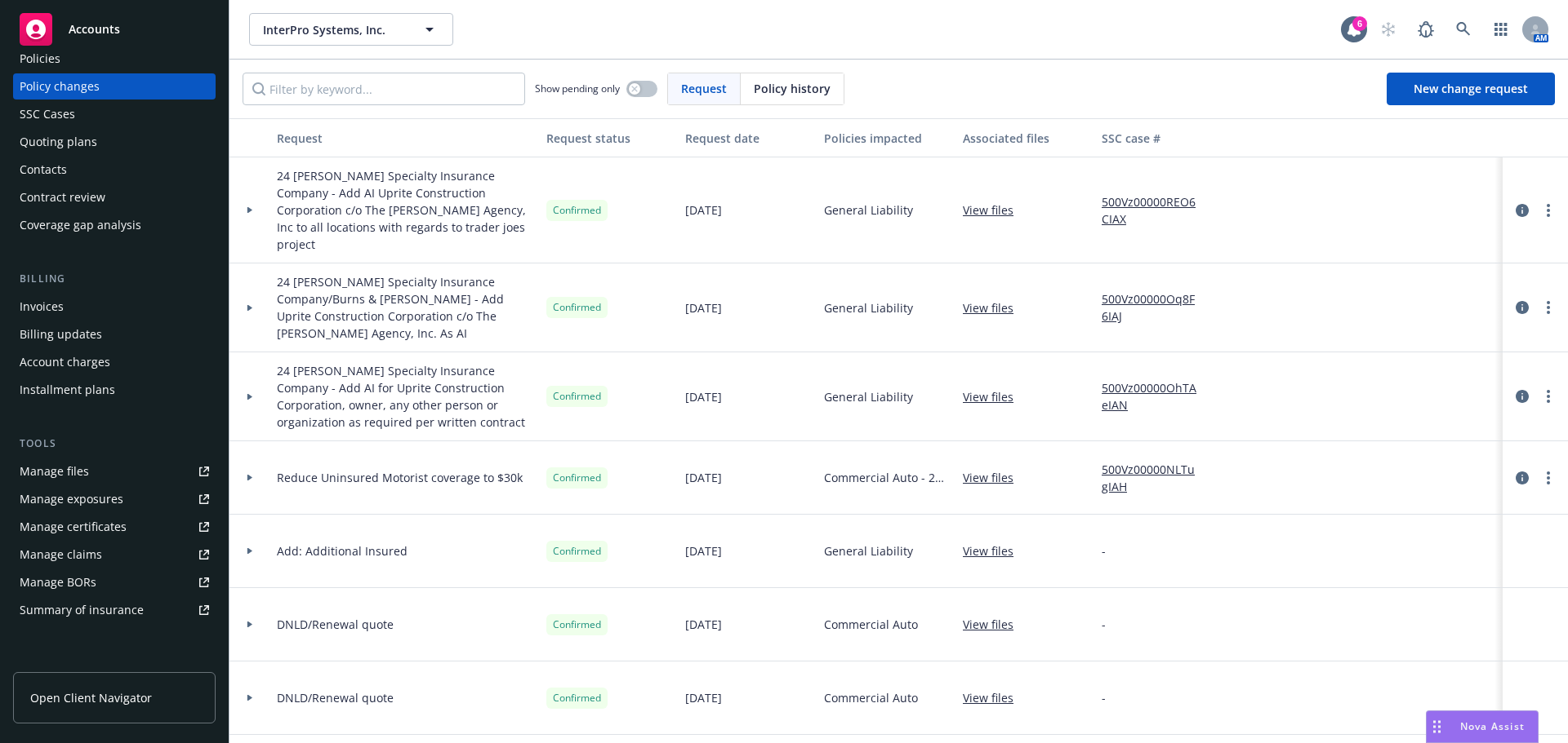
click at [106, 533] on div "Manage certificates" at bounding box center [73, 527] width 107 height 26
click at [1464, 25] on icon at bounding box center [1463, 30] width 15 height 15
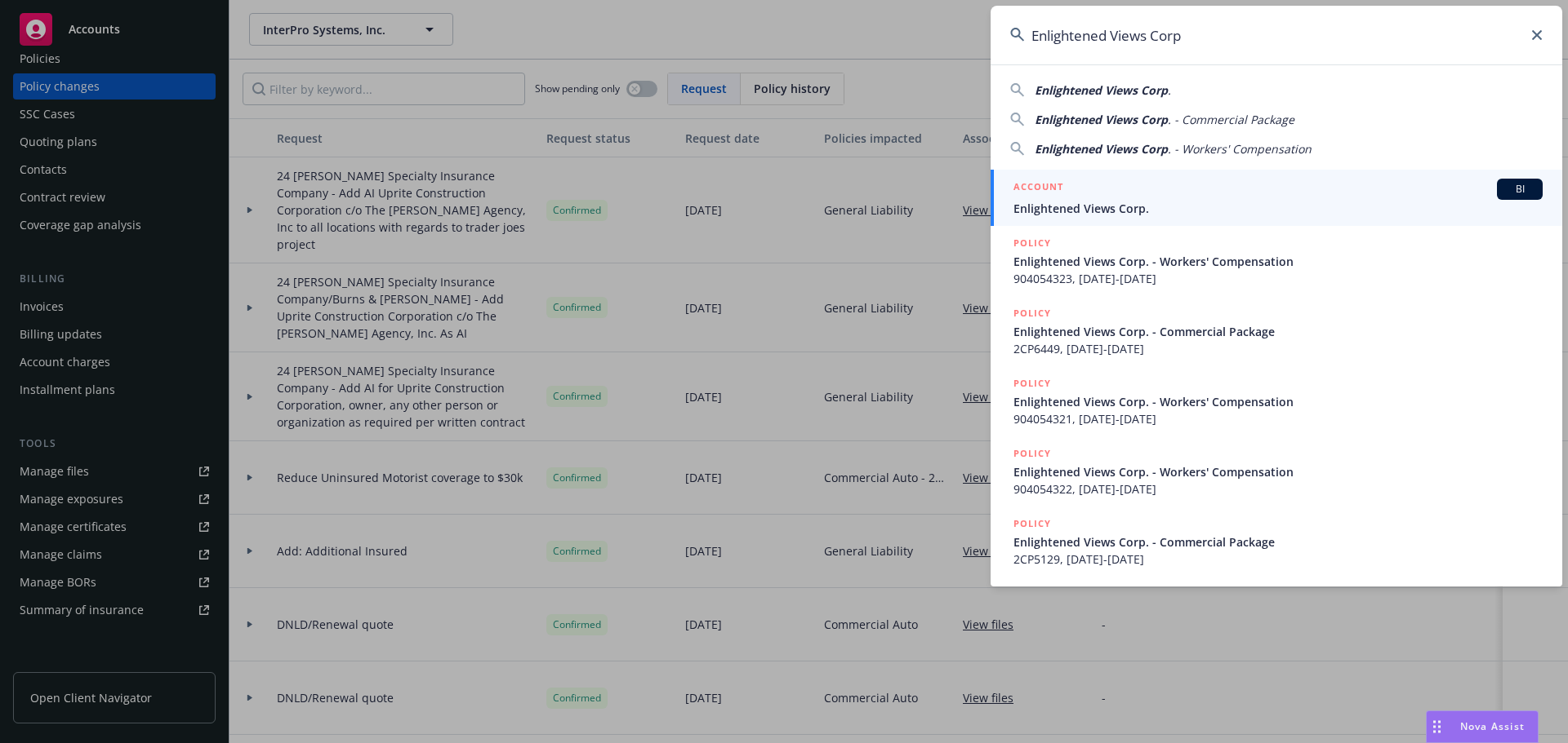
type input "Enlightened Views Corp"
click at [1107, 188] on div "ACCOUNT BI" at bounding box center [1278, 189] width 529 height 21
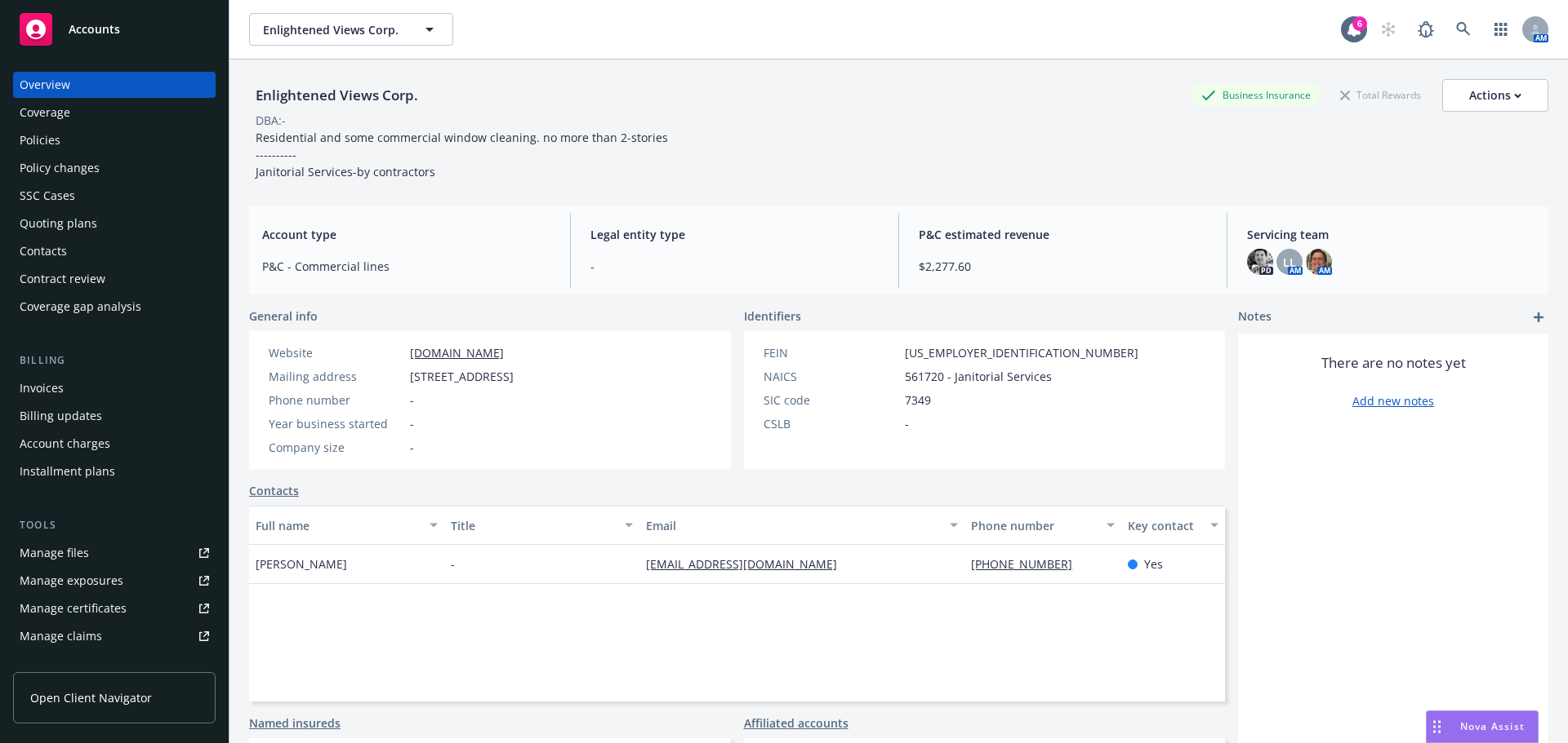
click at [62, 134] on div "Policies" at bounding box center [114, 141] width 189 height 26
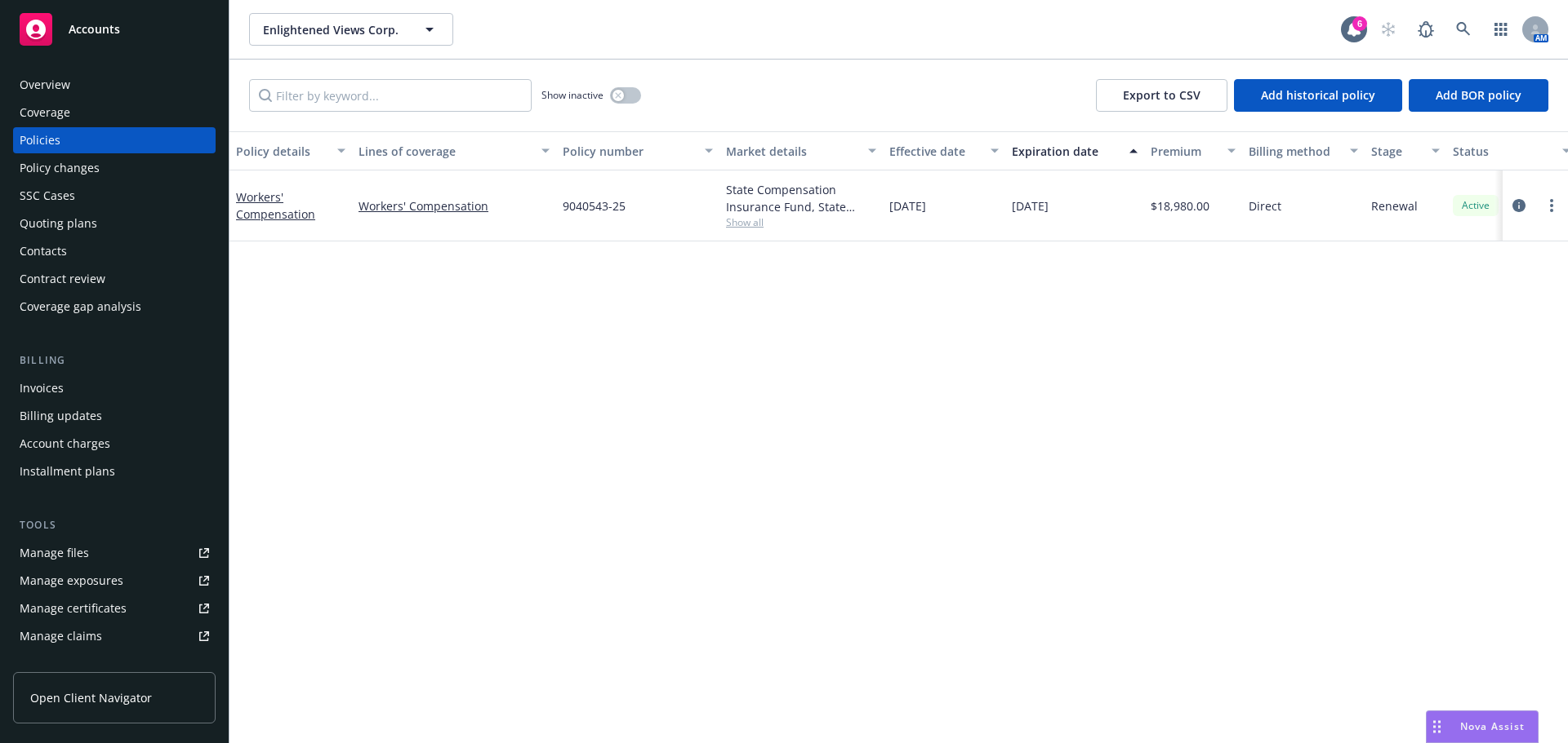
click at [737, 221] on span "Show all" at bounding box center [801, 222] width 151 height 14
drag, startPoint x: 607, startPoint y: 86, endPoint x: 614, endPoint y: 93, distance: 9.9
click at [607, 87] on div "Show inactive" at bounding box center [591, 95] width 99 height 32
click at [614, 93] on div "button" at bounding box center [618, 96] width 12 height 12
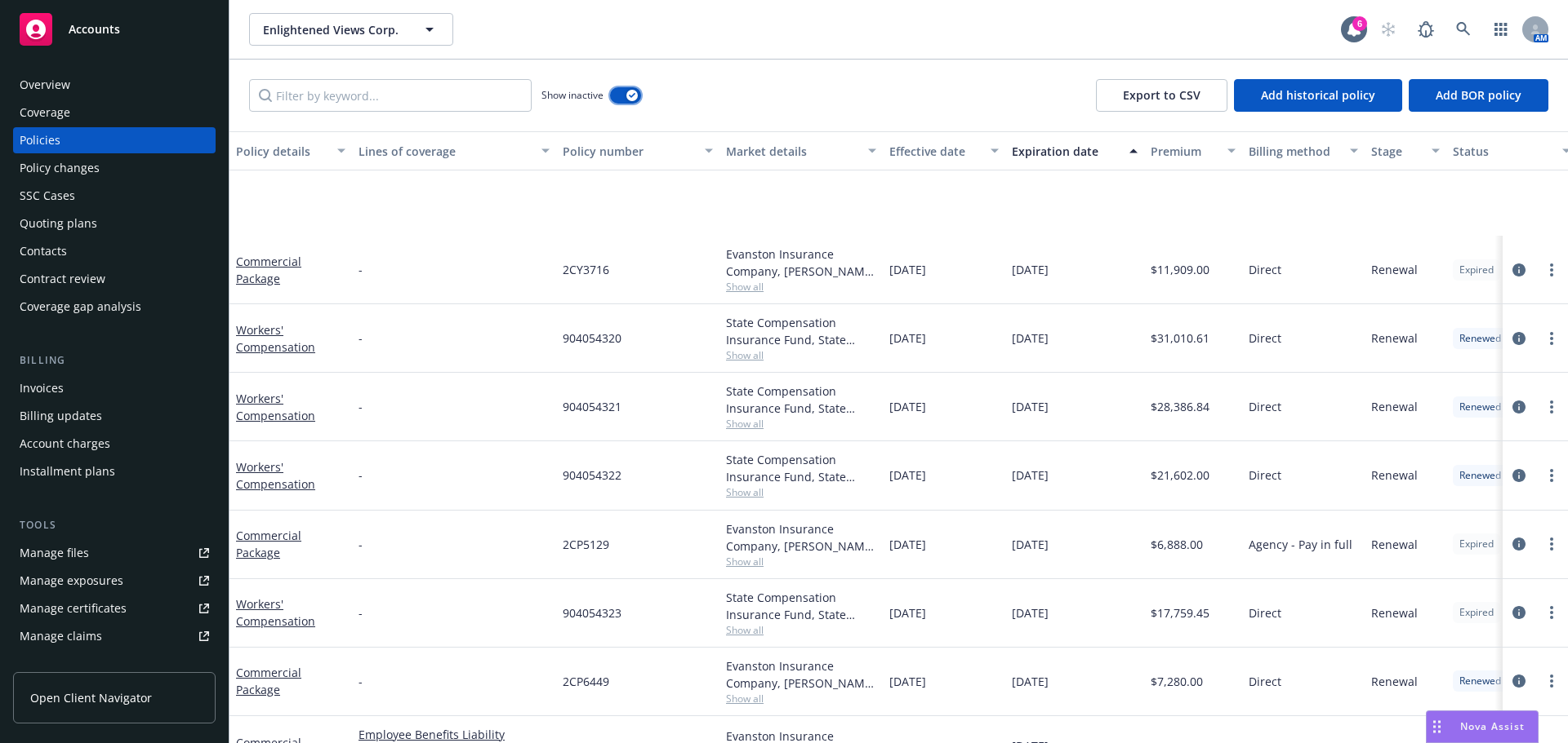
scroll to position [196, 0]
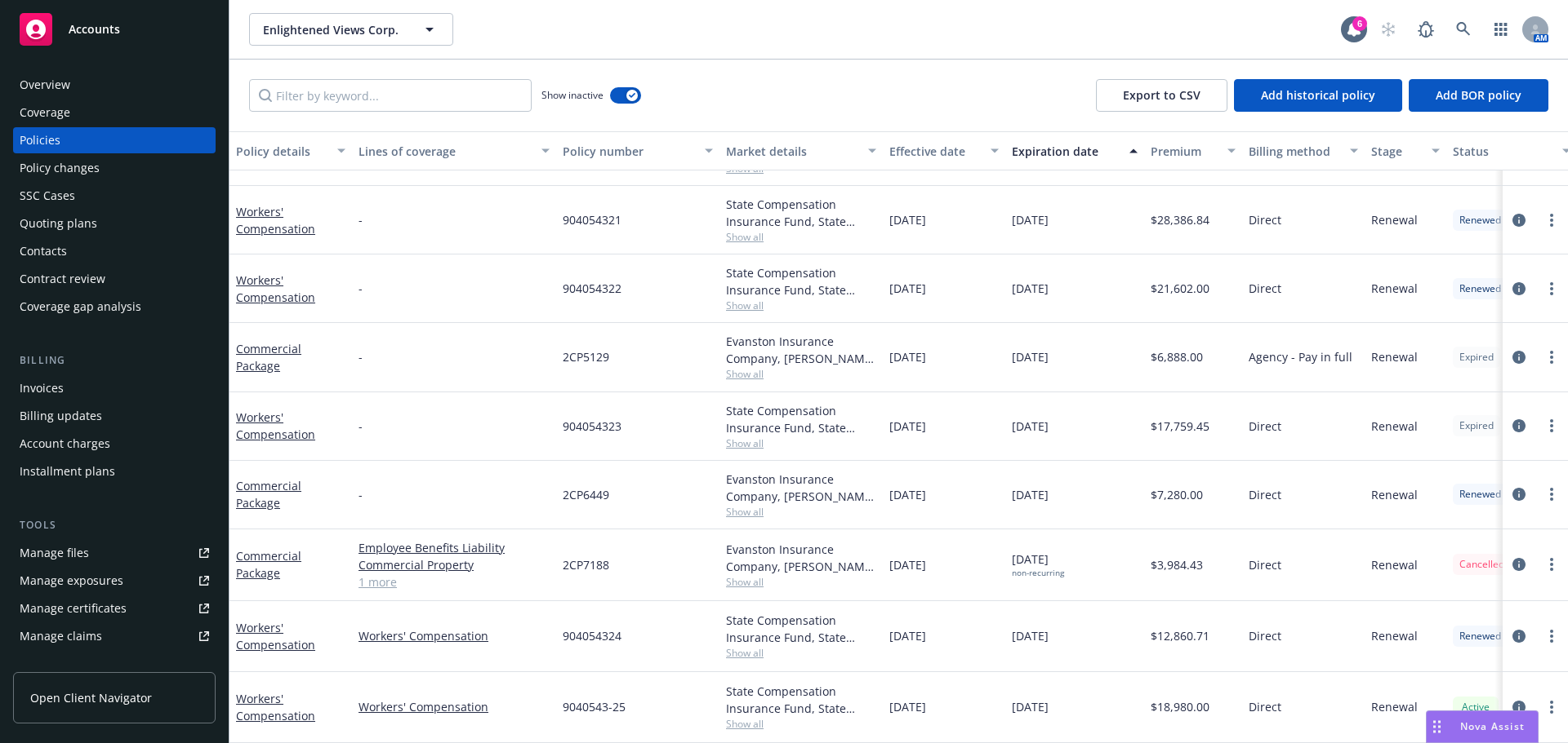
click at [762, 575] on span "Show all" at bounding box center [801, 582] width 151 height 14
click at [647, 573] on div "2CP7188" at bounding box center [637, 565] width 163 height 72
click at [64, 94] on div "Overview" at bounding box center [45, 85] width 50 height 26
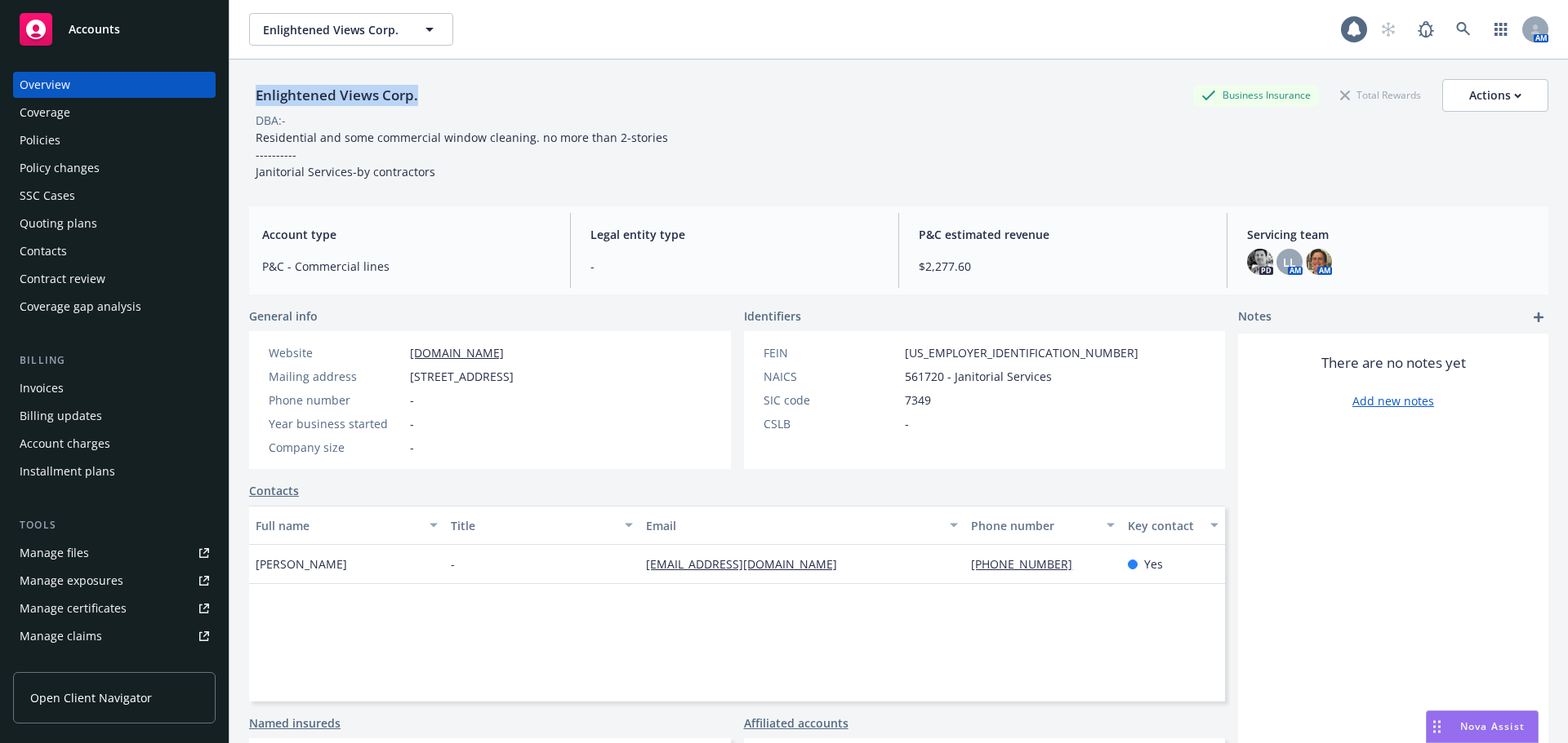
drag, startPoint x: 484, startPoint y: 101, endPoint x: 345, endPoint y: 2, distance: 170.7
click at [244, 97] on div "Enlightened Views Corp. Business Insurance Total Rewards Actions DBA: - Residen…" at bounding box center [898, 431] width 1338 height 743
copy div "Enlightened Views Corp."
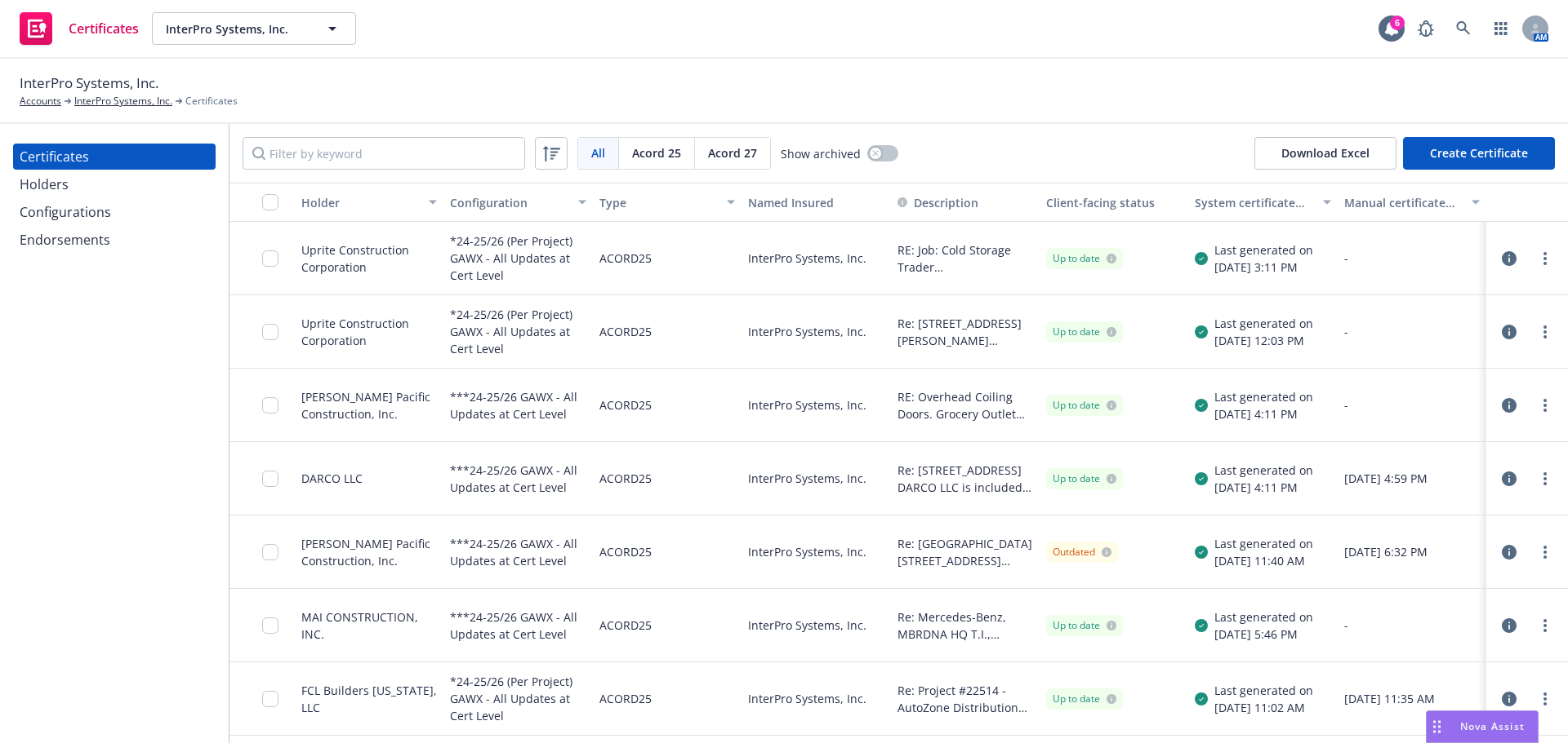
click at [1502, 264] on icon "button" at bounding box center [1509, 259] width 15 height 15
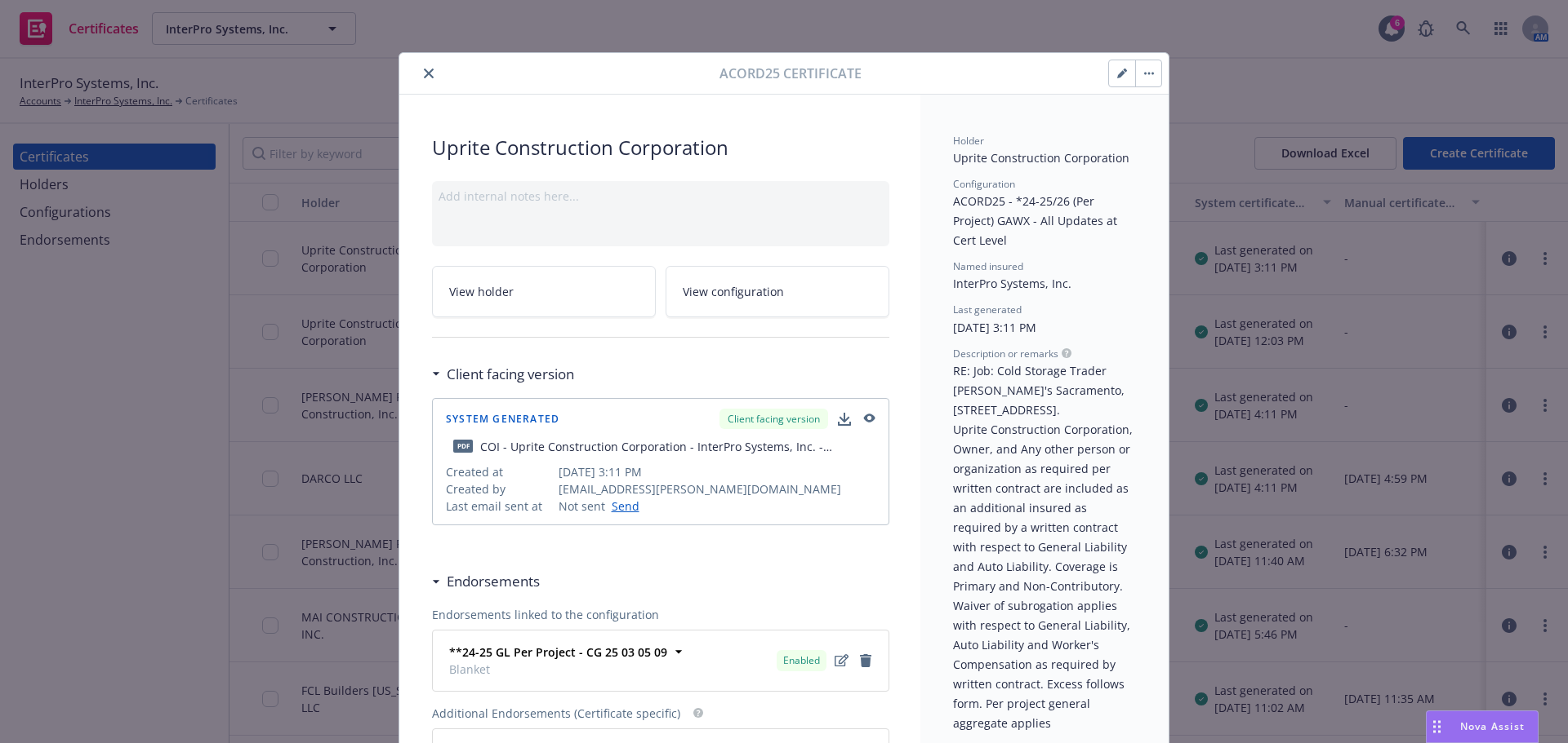
click at [1135, 67] on button "button" at bounding box center [1148, 74] width 26 height 26
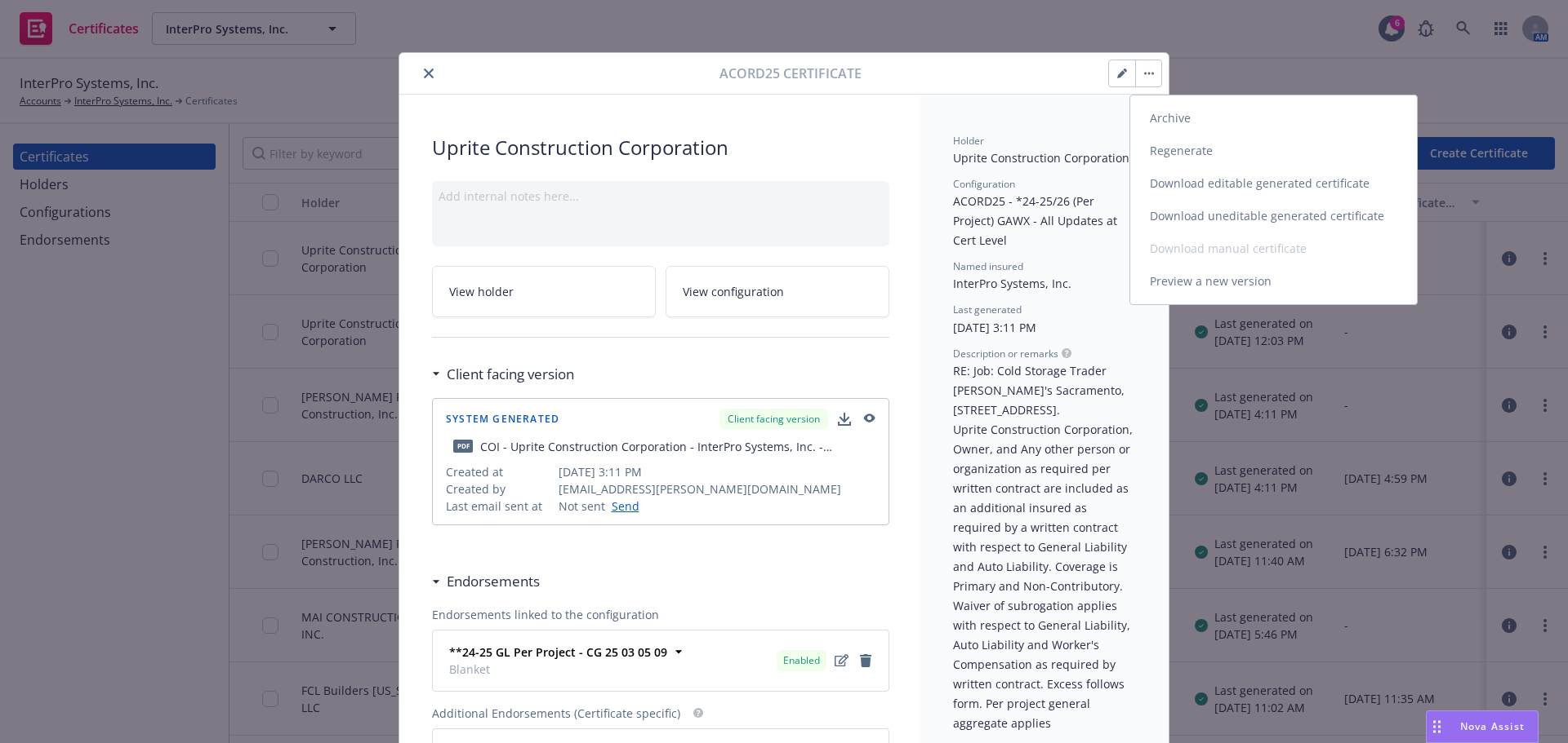
click at [1194, 220] on link "Download uneditable generated certificate" at bounding box center [1273, 216] width 287 height 32
